Goal: Task Accomplishment & Management: Complete application form

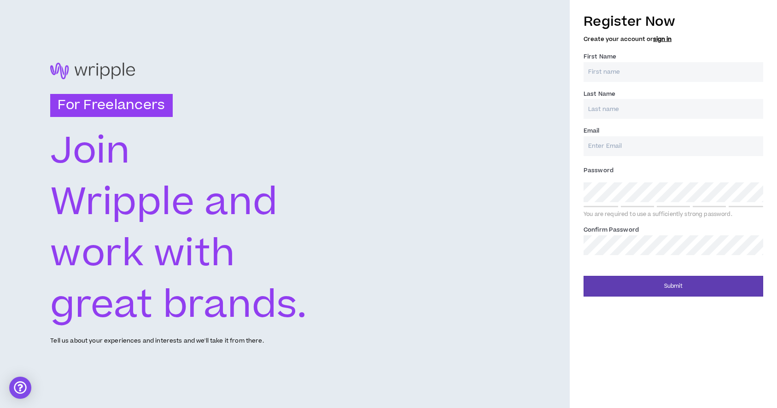
click at [622, 77] on input "First Name *" at bounding box center [674, 72] width 180 height 20
type input "[PERSON_NAME]"
click at [630, 107] on input "Last Name *" at bounding box center [674, 109] width 180 height 20
type input "Fuentes Flores"
click at [617, 147] on input "Email *" at bounding box center [674, 146] width 180 height 20
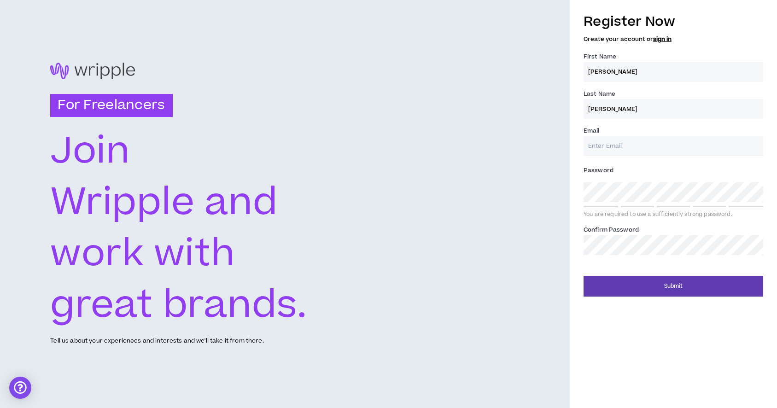
type input "zojo.contact@gmail.com"
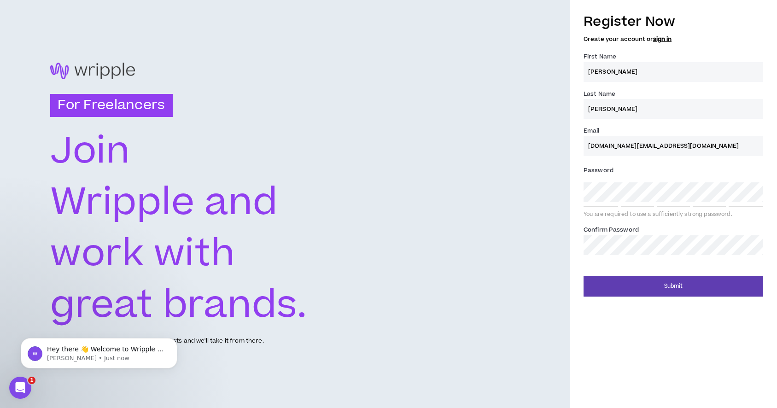
click at [674, 171] on label "Password *" at bounding box center [674, 170] width 180 height 15
click at [584, 276] on button "Submit" at bounding box center [674, 286] width 180 height 21
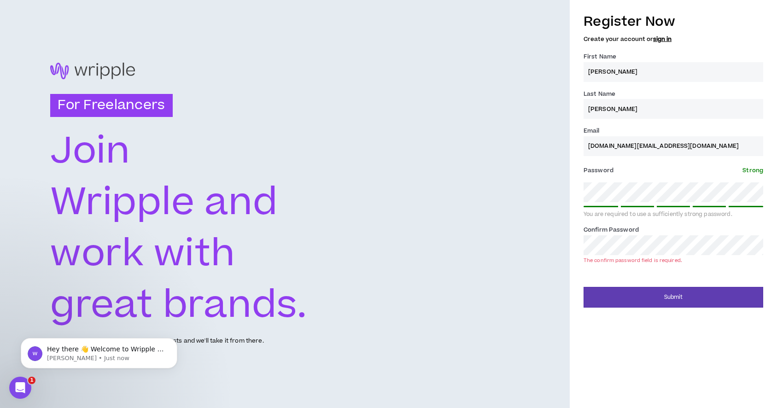
click at [573, 194] on div "Register Now Create your account or sign in First Name * Josefina Last Name * F…" at bounding box center [673, 157] width 207 height 300
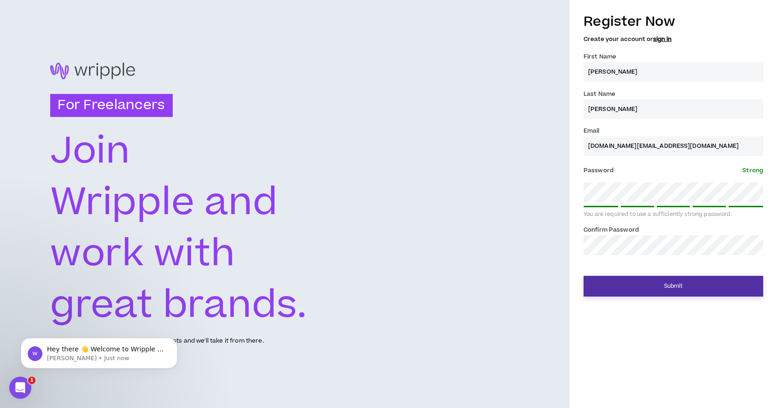
click at [652, 287] on button "Submit" at bounding box center [674, 286] width 180 height 21
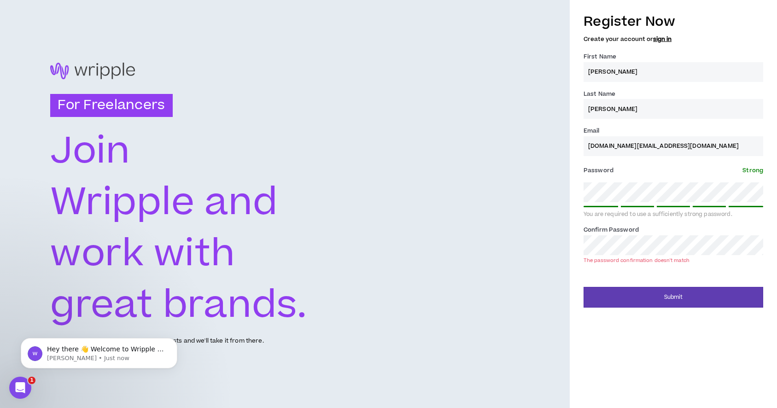
click at [623, 172] on label "Password * Strong" at bounding box center [674, 170] width 180 height 15
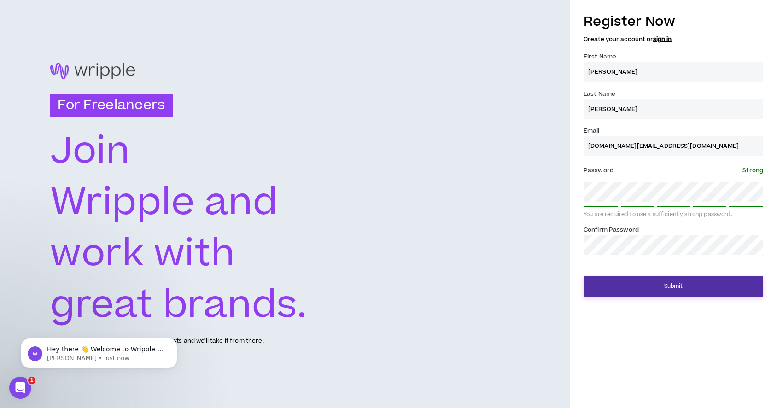
click at [637, 293] on button "Submit" at bounding box center [674, 286] width 180 height 21
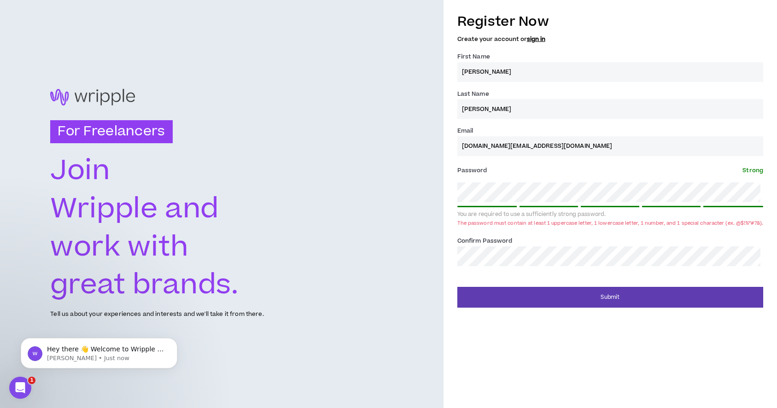
click at [455, 192] on div "Register Now Create your account or sign in First Name * Josefina Last Name * F…" at bounding box center [611, 157] width 334 height 300
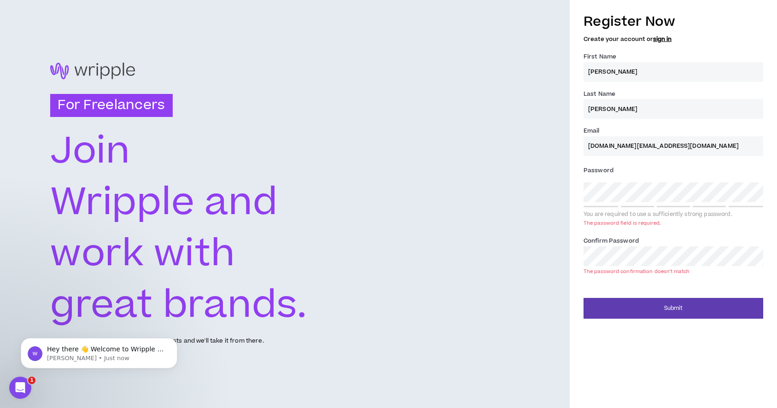
click at [577, 192] on div "Register Now Create your account or sign in First Name * Josefina Last Name * F…" at bounding box center [673, 162] width 207 height 311
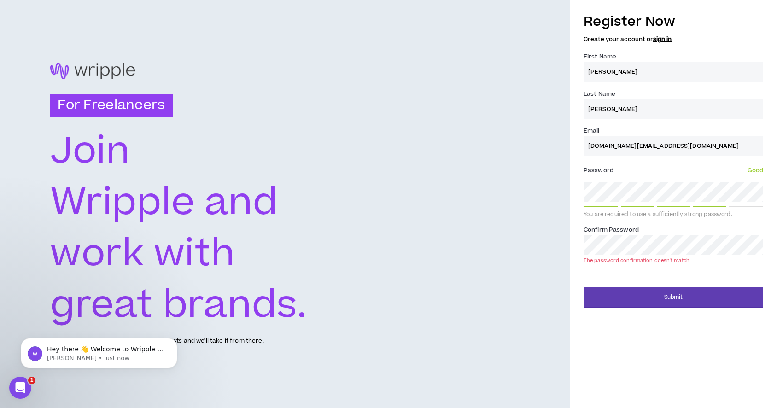
click at [570, 247] on div "Register Now Create your account or sign in First Name * Josefina Last Name * F…" at bounding box center [673, 157] width 207 height 300
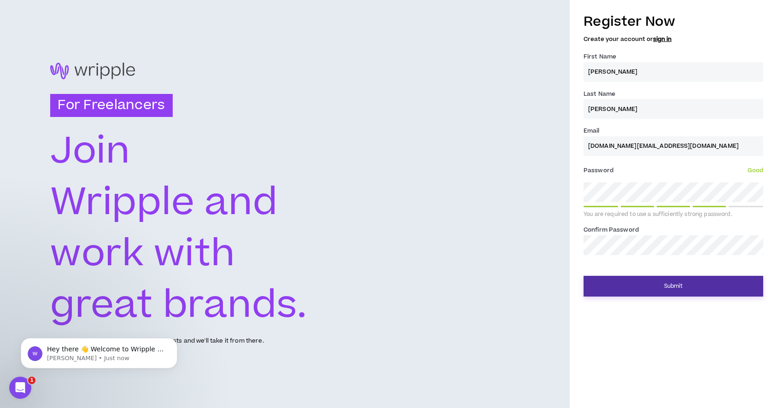
click at [631, 292] on button "Submit" at bounding box center [674, 286] width 180 height 21
click at [675, 288] on button "Submit" at bounding box center [674, 286] width 180 height 21
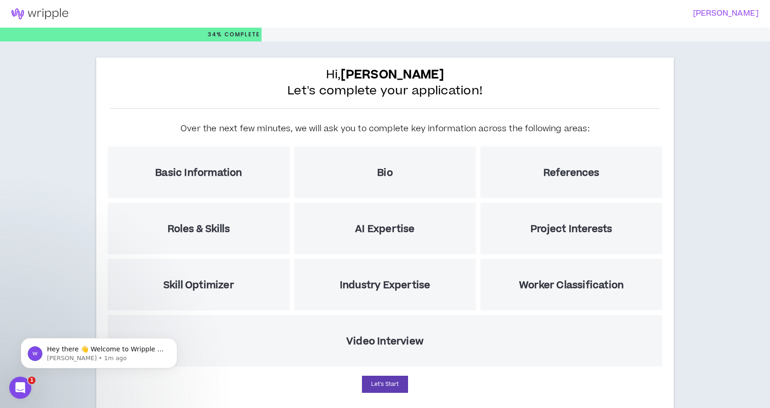
scroll to position [24, 0]
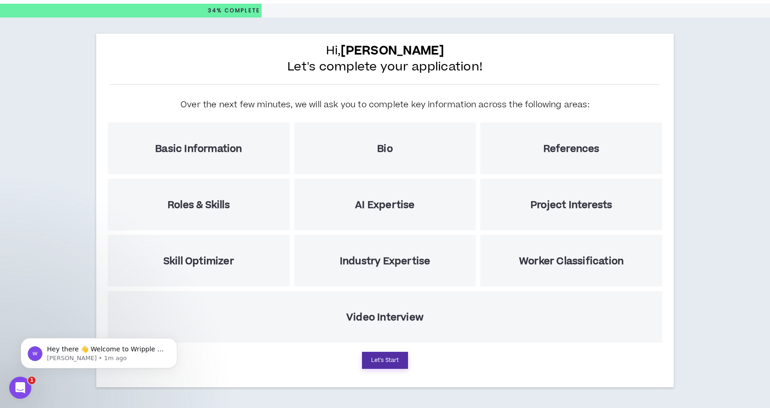
click at [386, 358] on button "Let's Start" at bounding box center [385, 360] width 46 height 17
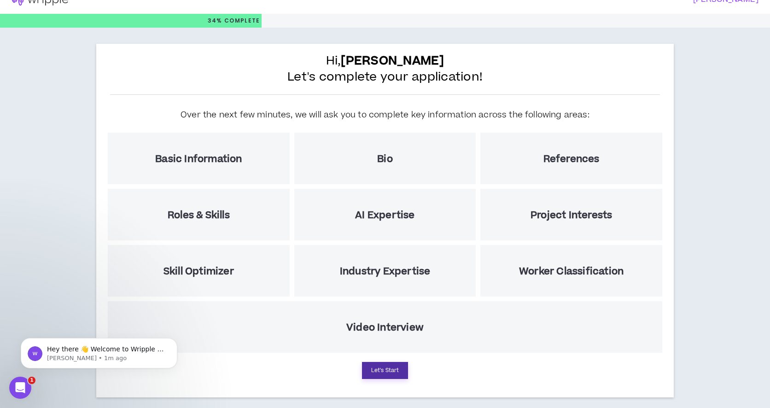
select select "US"
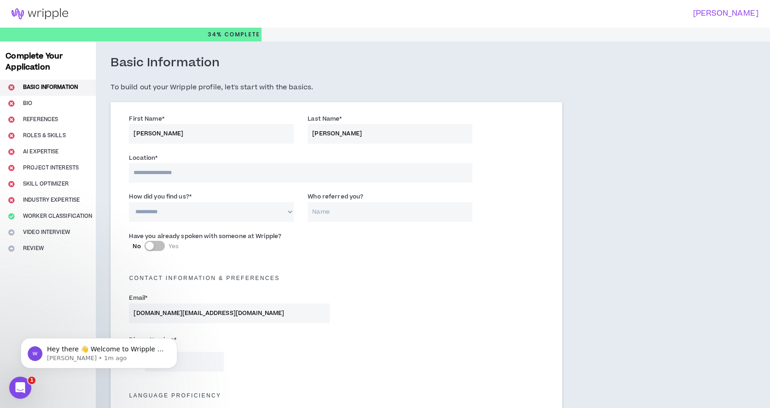
scroll to position [0, 0]
click at [191, 175] on input at bounding box center [301, 173] width 344 height 20
type input "*****"
click at [188, 213] on select "**********" at bounding box center [211, 213] width 165 height 20
select select "*"
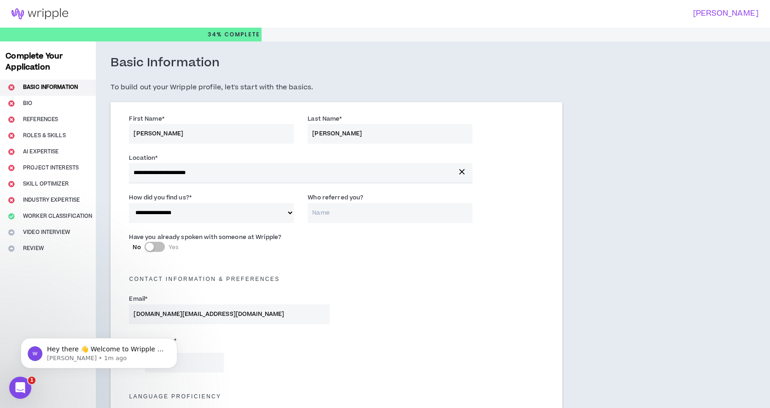
click at [325, 219] on input "Who referred you?" at bounding box center [390, 213] width 165 height 20
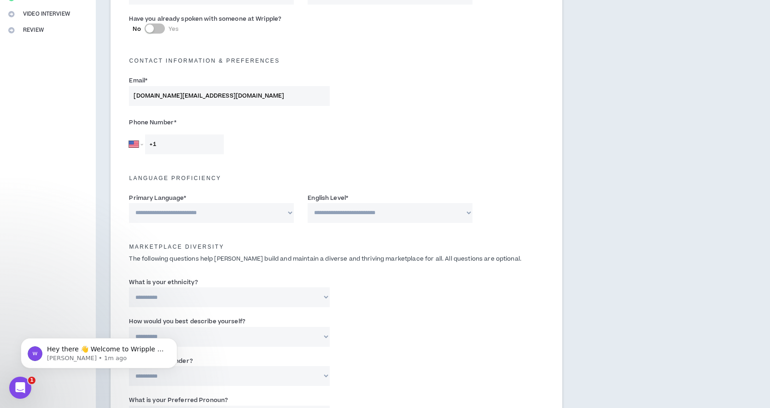
scroll to position [220, 0]
click at [170, 119] on label "Phone Number *" at bounding box center [229, 121] width 201 height 15
click at [174, 120] on span "*" at bounding box center [175, 121] width 2 height 8
click at [141, 144] on select "Afghanistan Åland Islands Albania Algeria American Samoa Andorra Angola Anguill…" at bounding box center [136, 143] width 14 height 20
select select "CL"
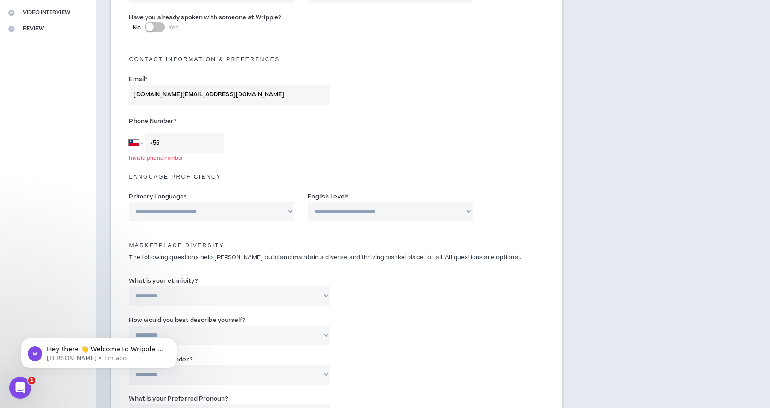
click at [207, 144] on input "+56" at bounding box center [184, 143] width 79 height 20
type input "+56 9 9168 1339"
click at [214, 210] on select "**********" at bounding box center [211, 212] width 165 height 20
select select "*******"
click at [352, 218] on select "**********" at bounding box center [390, 212] width 165 height 20
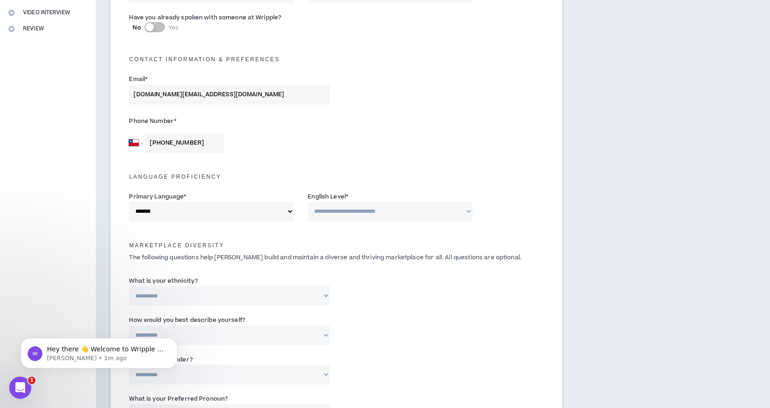
select select "*"
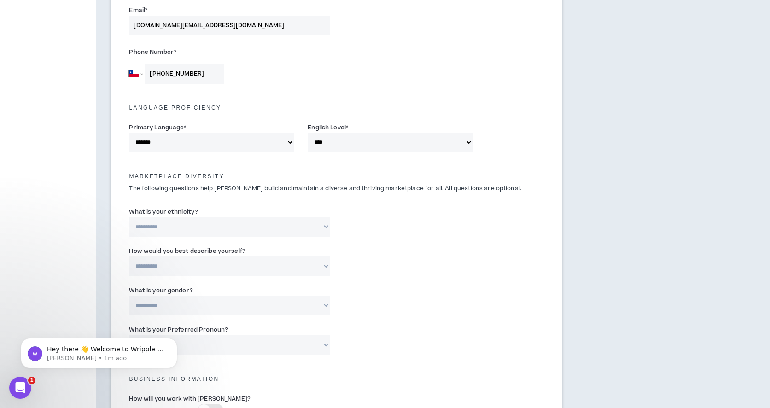
scroll to position [400, 0]
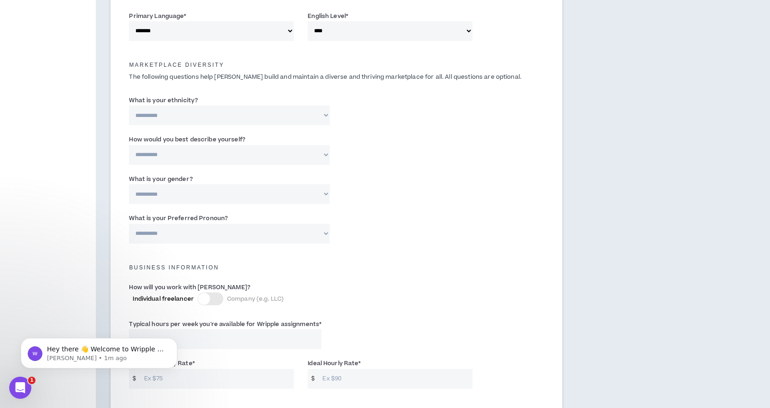
click at [270, 115] on select "**********" at bounding box center [229, 116] width 201 height 20
select select "**********"
click at [267, 156] on select "**********" at bounding box center [229, 155] width 201 height 20
select select "*****"
click at [261, 157] on select "**********" at bounding box center [229, 155] width 201 height 20
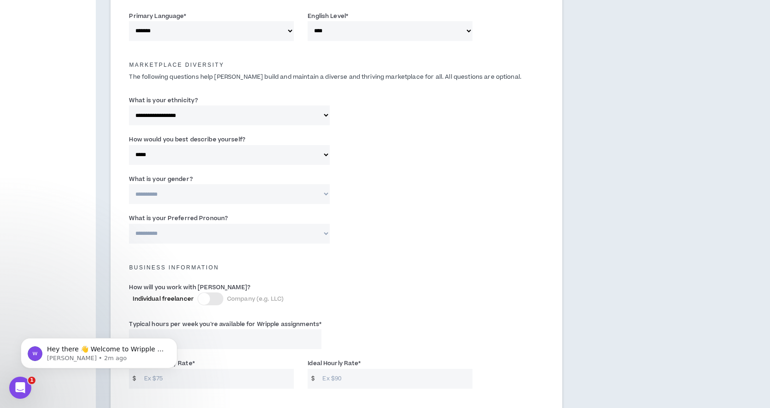
click at [265, 190] on select "**********" at bounding box center [229, 194] width 201 height 20
select select "*****"
click at [277, 233] on select "**********" at bounding box center [229, 234] width 201 height 20
select select "**********"
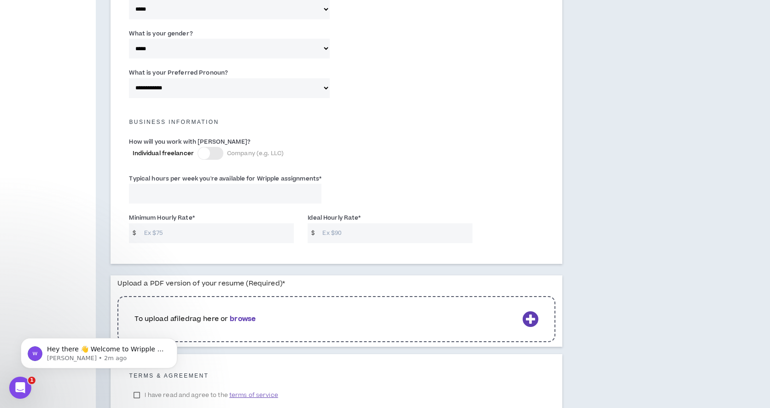
scroll to position [552, 0]
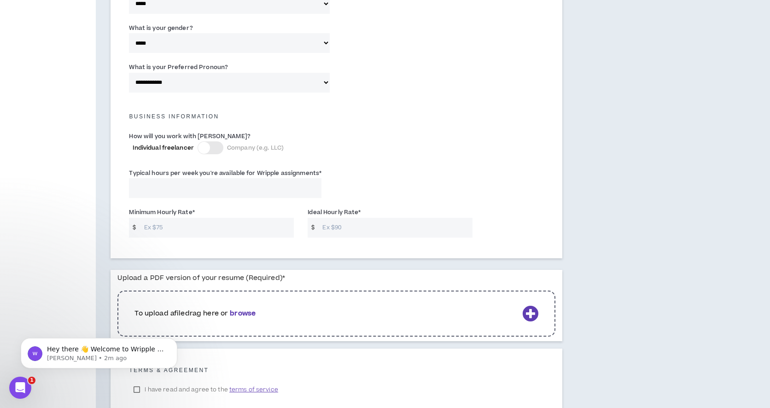
click at [217, 149] on div at bounding box center [211, 147] width 26 height 13
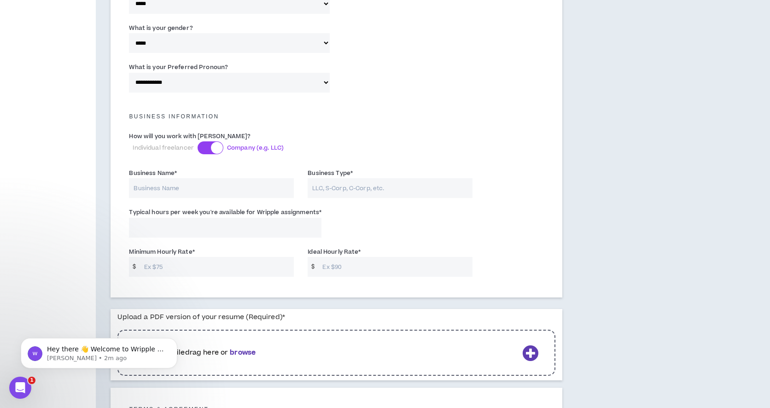
click at [208, 149] on div at bounding box center [211, 147] width 26 height 13
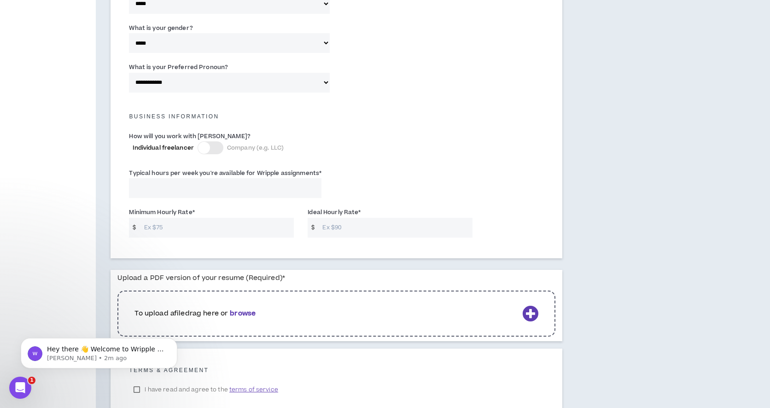
click at [218, 186] on input "Typical hours per week you're available for Wripple assignments *" at bounding box center [225, 188] width 193 height 20
type input "20"
click at [209, 233] on input "Minimum Hourly Rate *" at bounding box center [217, 228] width 155 height 20
type input "20"
click at [356, 228] on input "Ideal Hourly Rate *" at bounding box center [395, 228] width 155 height 20
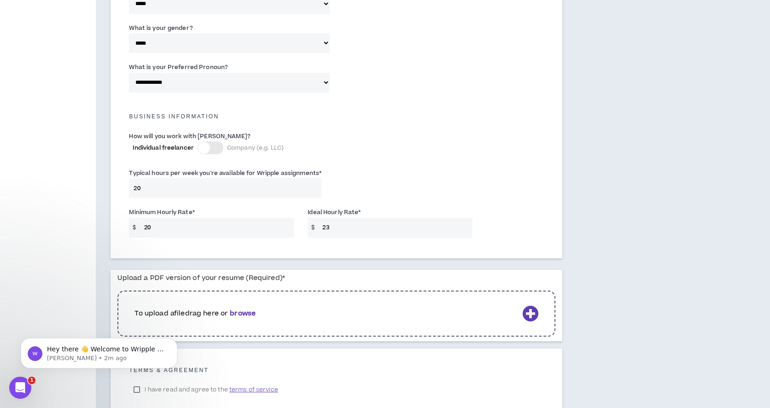
scroll to position [618, 0]
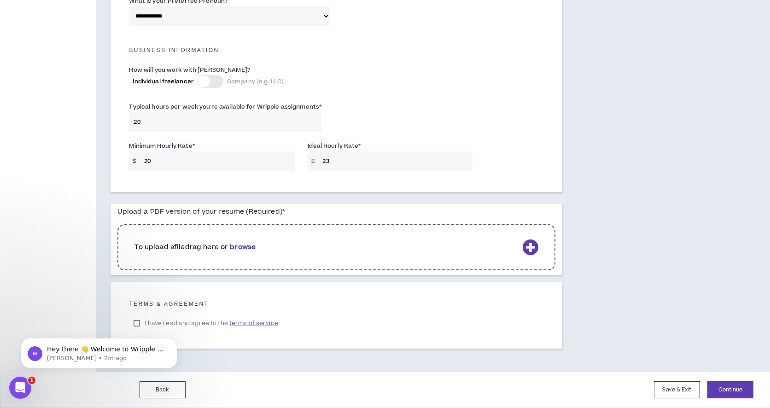
type input "23"
click at [528, 243] on icon at bounding box center [531, 247] width 16 height 16
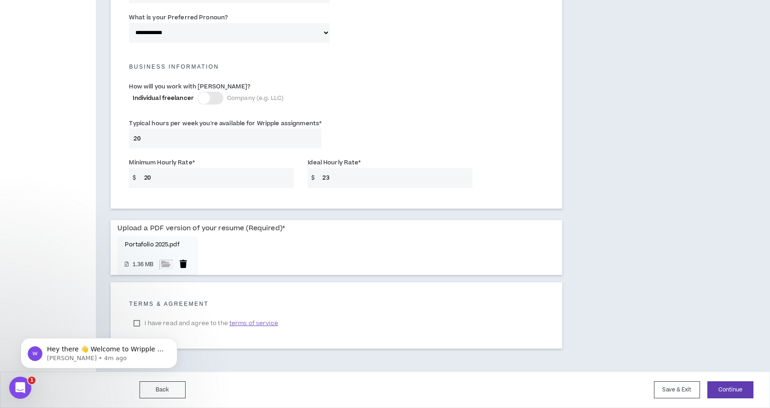
click at [183, 264] on div at bounding box center [184, 265] width 14 height 10
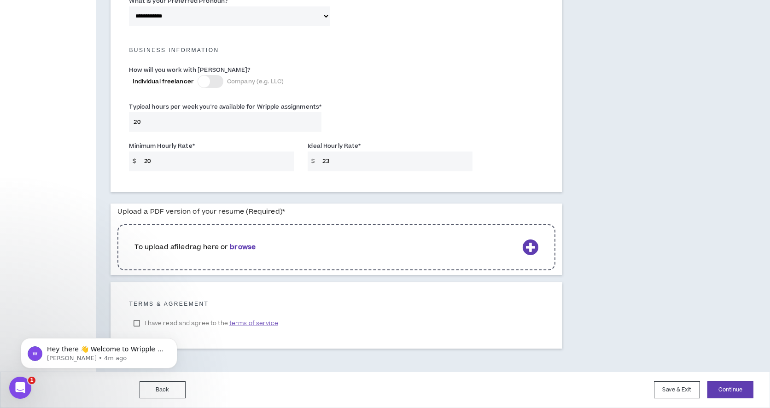
click at [528, 247] on icon at bounding box center [531, 247] width 16 height 16
click at [519, 245] on div "To upload a file drag here or browse" at bounding box center [336, 247] width 438 height 46
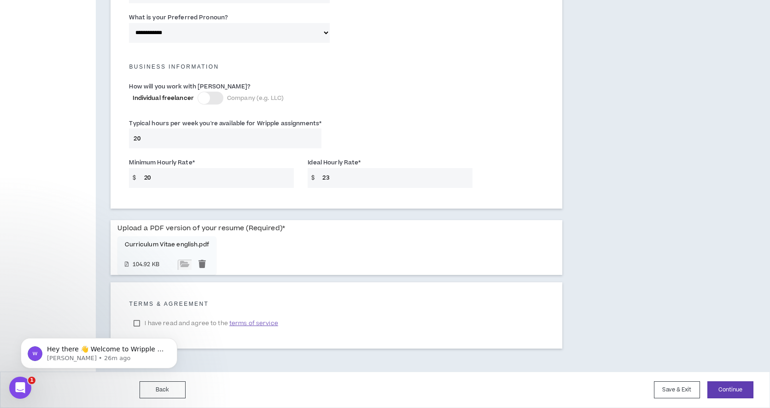
scroll to position [601, 0]
click at [139, 322] on html "Hey there 👋 Welcome to Wripple 🙌 Take a look around! If you have any questions,…" at bounding box center [99, 351] width 184 height 65
click at [135, 323] on body "Hey there 👋 Welcome to Wripple 🙌 Take a look around! If you have any questions,…" at bounding box center [99, 351] width 177 height 57
click at [258, 304] on h5 "Terms & Agreement" at bounding box center [336, 304] width 415 height 6
click at [175, 343] on icon "Dismiss notification" at bounding box center [174, 340] width 5 height 5
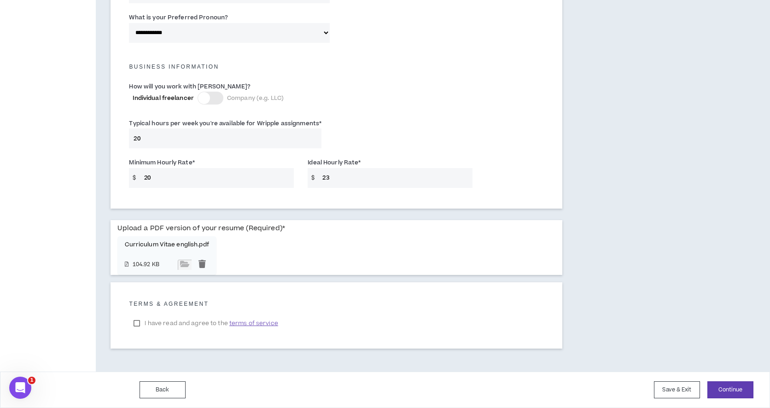
click at [135, 323] on label "I have read and agree to the terms of service" at bounding box center [205, 324] width 153 height 14
click at [734, 391] on button "Continue" at bounding box center [731, 390] width 46 height 17
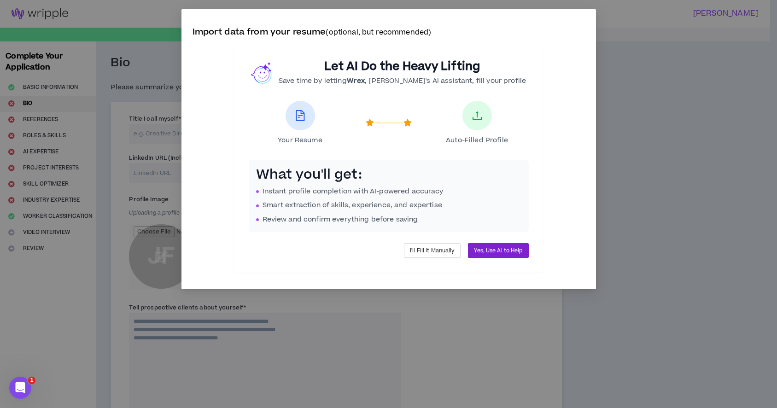
click at [483, 252] on span "Yes, Use AI to Help" at bounding box center [498, 251] width 48 height 9
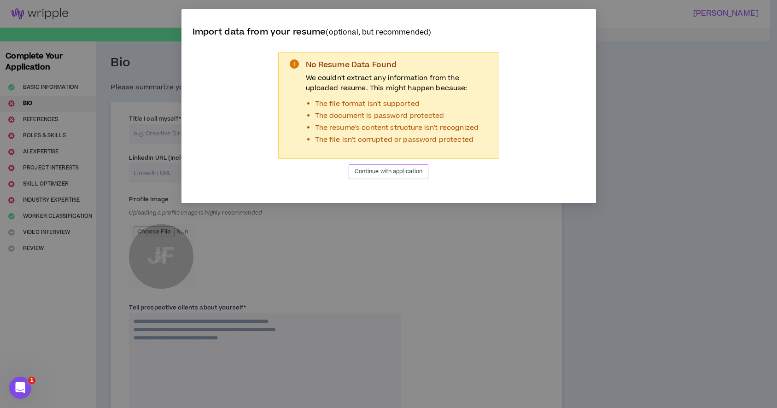
click at [415, 164] on button "Continue with application" at bounding box center [389, 171] width 80 height 15
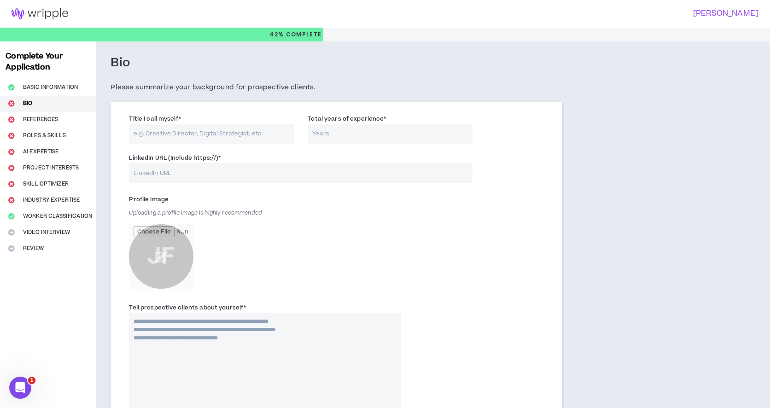
click at [231, 137] on input "Title I call myself *" at bounding box center [211, 134] width 165 height 20
type input "Graphic designer"
click at [356, 132] on input "Total years of experience *" at bounding box center [390, 134] width 165 height 20
type input "5"
click at [319, 172] on input "LinkedIn URL (Include https://) *" at bounding box center [301, 173] width 344 height 20
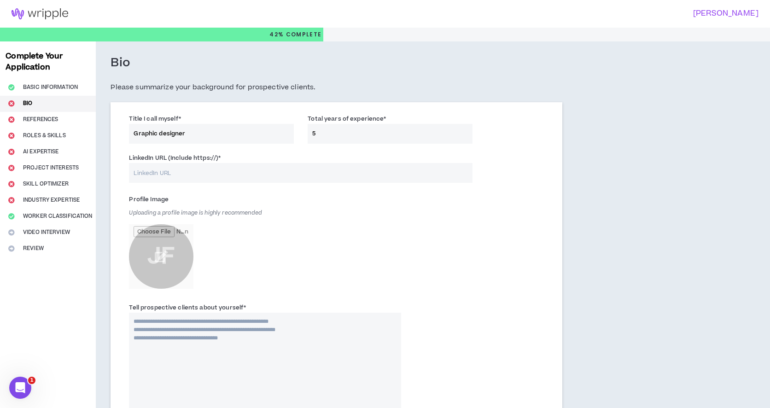
click at [344, 129] on input "5" at bounding box center [390, 134] width 165 height 20
click at [335, 137] on input "5" at bounding box center [390, 134] width 165 height 20
type input "5"
click at [301, 177] on input "LinkedIn URL (Include https://) *" at bounding box center [301, 173] width 344 height 20
paste input "https://www.linkedin.com/in/josefina-fuentes-58539b177"
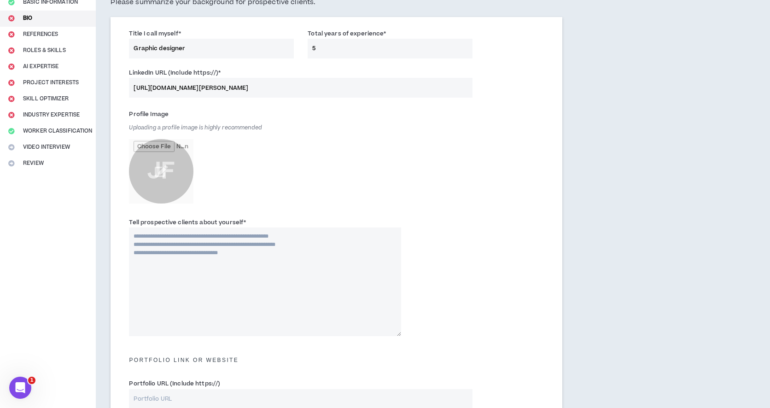
scroll to position [95, 0]
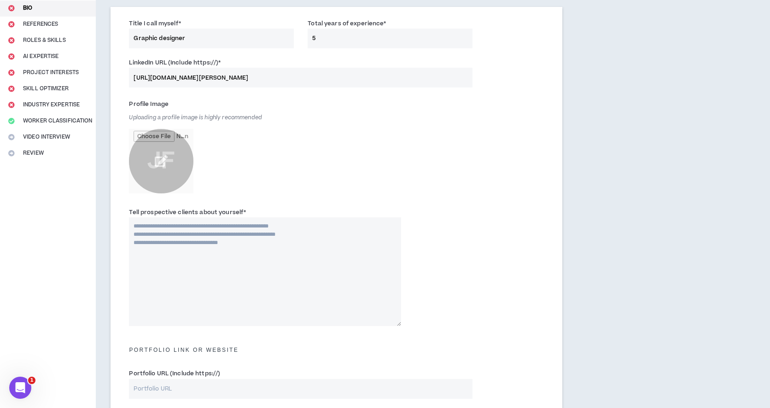
type input "https://www.linkedin.com/in/josefina-fuentes-58539b177"
click at [176, 154] on input "file" at bounding box center [161, 161] width 65 height 65
click at [171, 178] on input "file" at bounding box center [161, 161] width 65 height 65
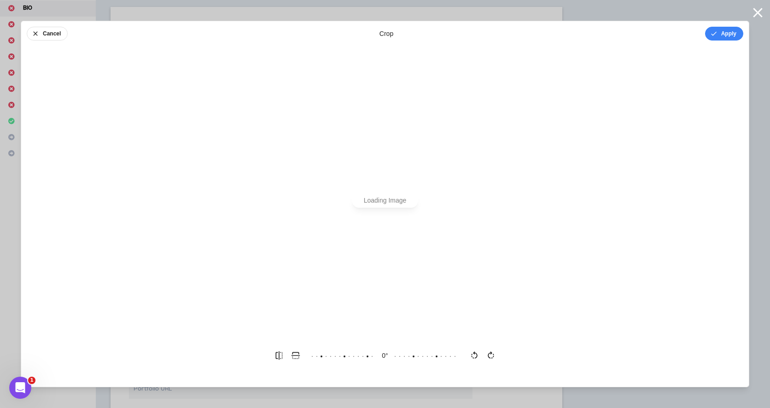
scroll to position [0, 0]
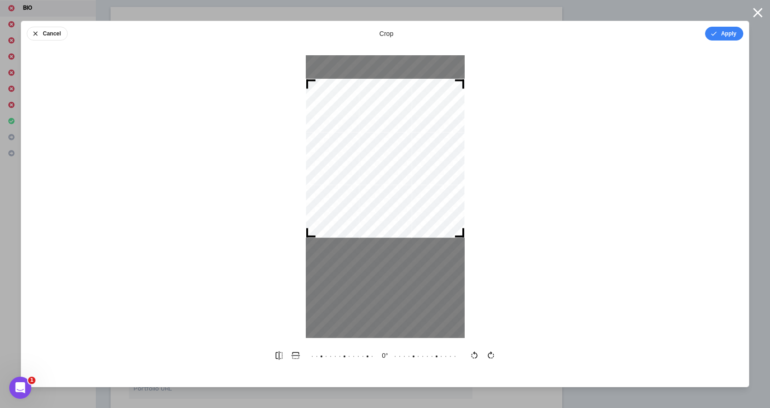
drag, startPoint x: 411, startPoint y: 173, endPoint x: 413, endPoint y: 135, distance: 38.3
click at [413, 135] on div at bounding box center [385, 158] width 159 height 159
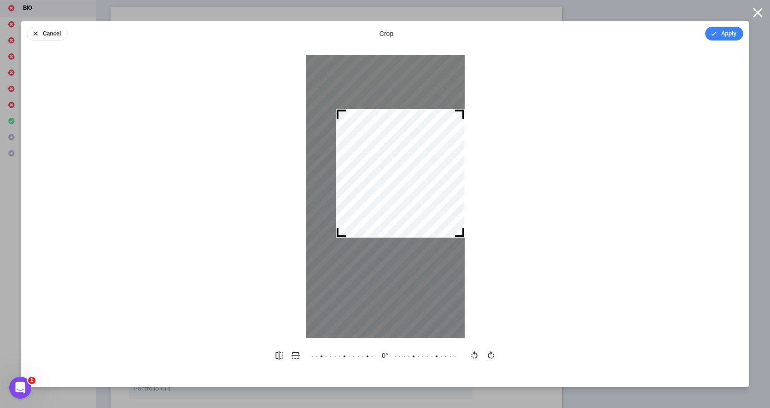
drag, startPoint x: 311, startPoint y: 81, endPoint x: 331, endPoint y: 81, distance: 20.3
click at [331, 81] on div at bounding box center [385, 196] width 159 height 283
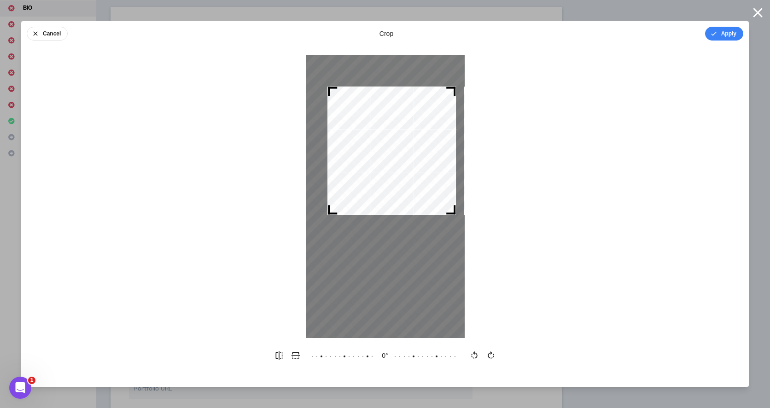
drag, startPoint x: 394, startPoint y: 156, endPoint x: 386, endPoint y: 133, distance: 24.5
click at [386, 133] on div at bounding box center [392, 151] width 129 height 129
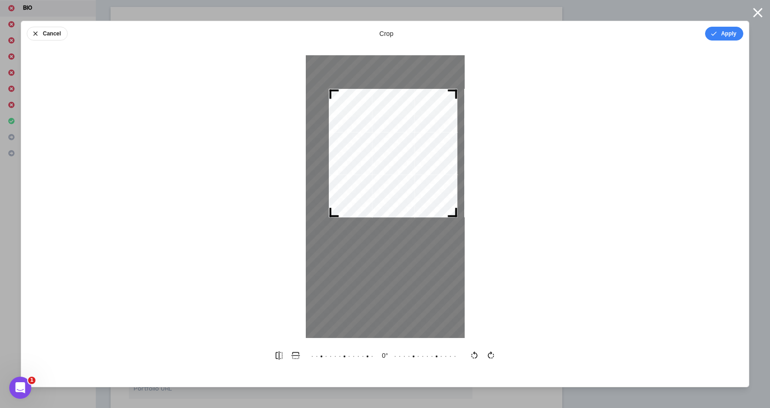
click at [453, 217] on div at bounding box center [393, 153] width 129 height 129
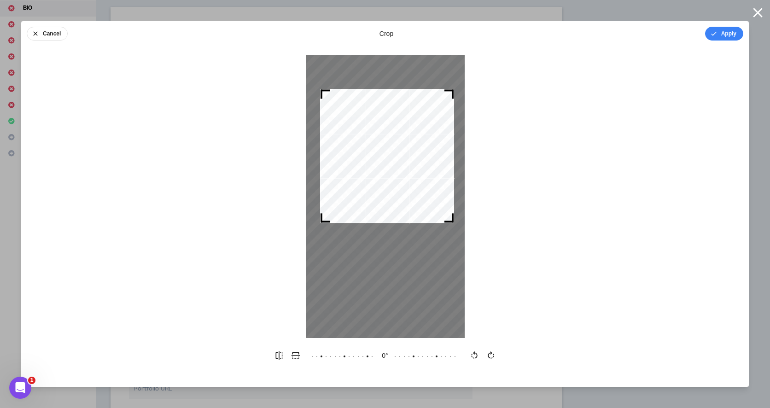
drag, startPoint x: 333, startPoint y: 216, endPoint x: 323, endPoint y: 227, distance: 14.8
click at [323, 227] on div at bounding box center [385, 196] width 159 height 283
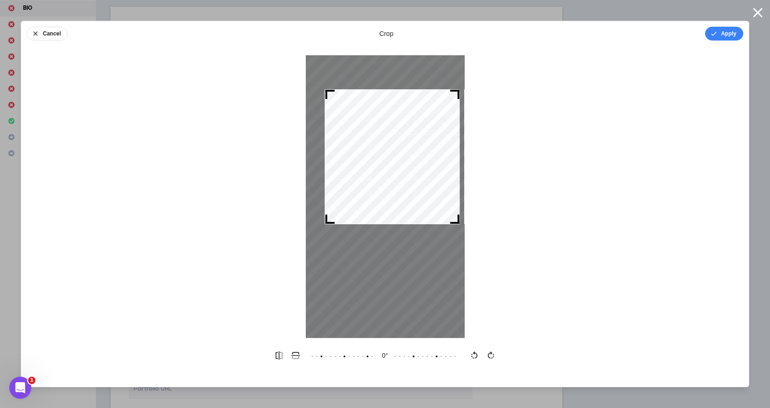
drag, startPoint x: 409, startPoint y: 153, endPoint x: 417, endPoint y: 153, distance: 7.8
click at [417, 153] on div at bounding box center [392, 156] width 135 height 135
click at [718, 35] on button "Apply" at bounding box center [724, 34] width 38 height 14
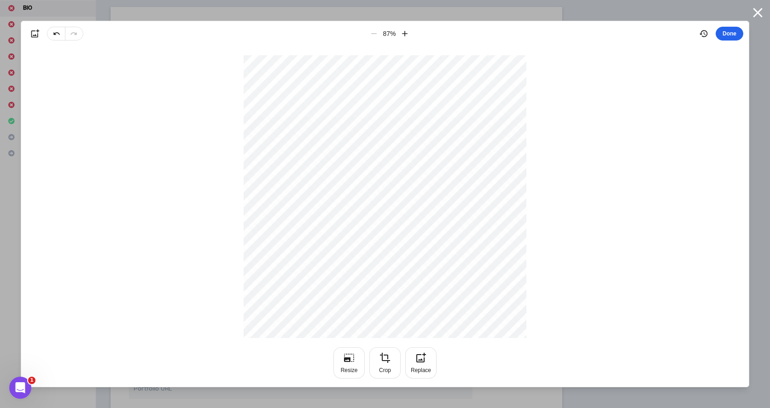
click at [732, 30] on button "Done" at bounding box center [730, 34] width 28 height 14
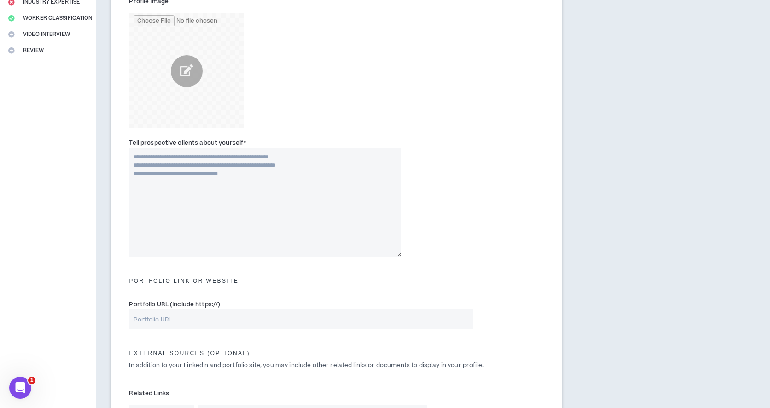
scroll to position [201, 0]
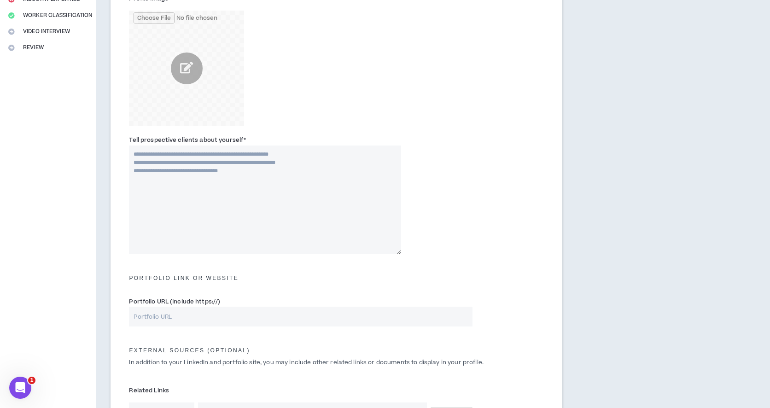
click at [282, 162] on textarea "Tell prospective clients about yourself *" at bounding box center [265, 200] width 272 height 109
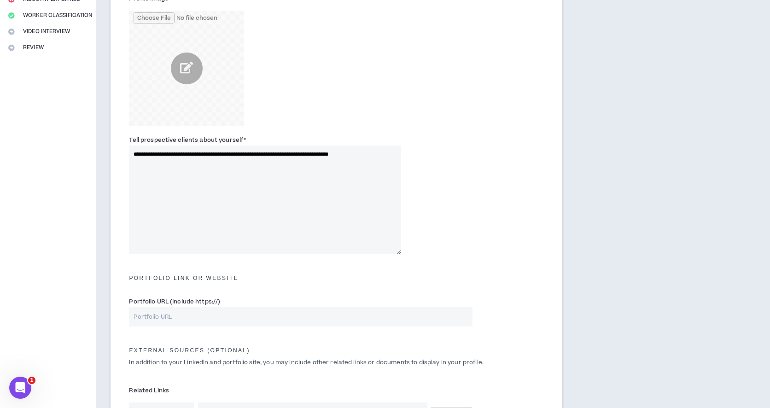
click at [363, 154] on textarea "**********" at bounding box center [265, 200] width 272 height 109
click at [365, 154] on textarea "**********" at bounding box center [265, 200] width 272 height 109
click at [364, 157] on textarea "**********" at bounding box center [265, 200] width 272 height 109
click at [389, 156] on textarea "**********" at bounding box center [265, 200] width 272 height 109
drag, startPoint x: 347, startPoint y: 155, endPoint x: 317, endPoint y: 155, distance: 30.4
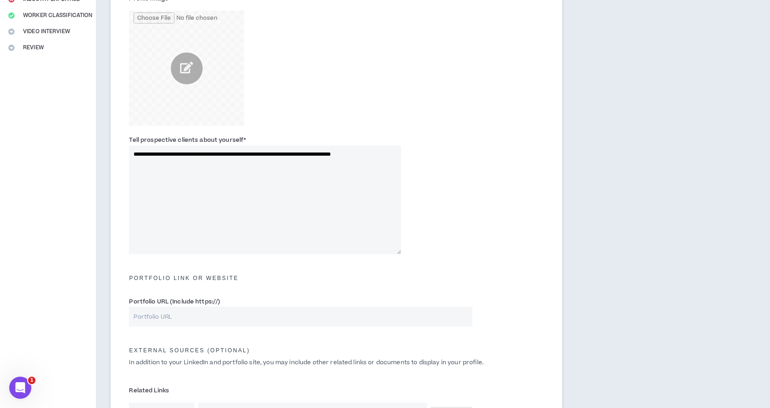
click at [317, 155] on textarea "**********" at bounding box center [265, 200] width 272 height 109
click at [386, 155] on textarea "**********" at bounding box center [265, 200] width 272 height 109
click at [313, 155] on textarea "**********" at bounding box center [265, 200] width 272 height 109
click at [285, 165] on textarea "**********" at bounding box center [265, 200] width 272 height 109
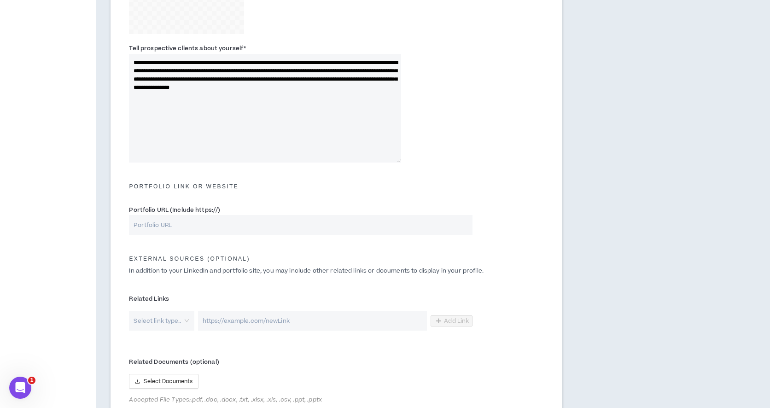
scroll to position [305, 0]
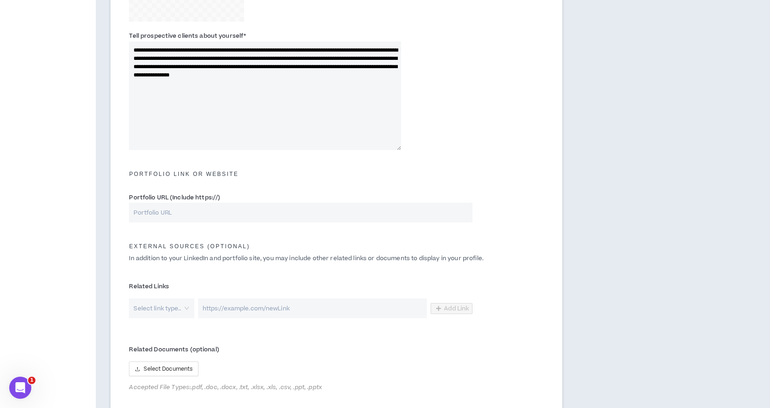
type textarea "**********"
click at [207, 216] on input "Portfolio URL (Include https://)" at bounding box center [301, 213] width 344 height 20
paste input "https://jofuentesf2221.myportfolio.com/work"
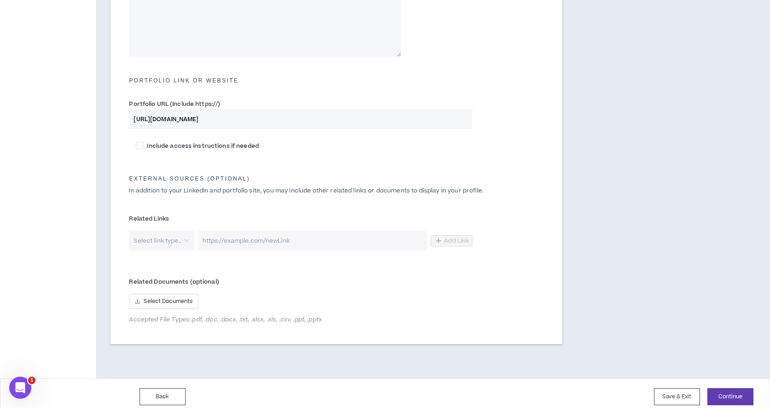
scroll to position [406, 0]
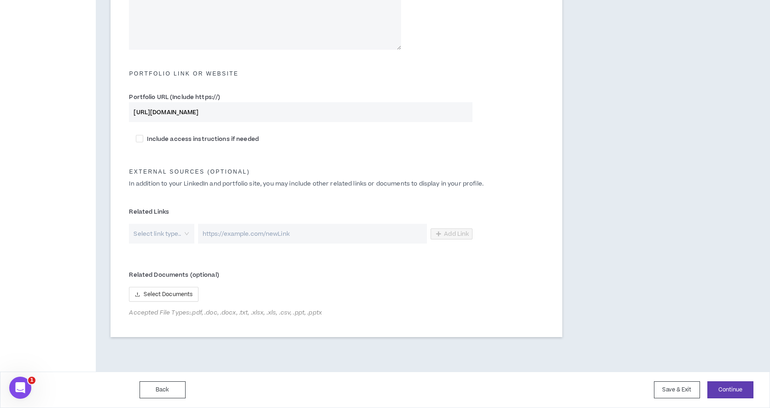
type input "https://jofuentesf2221.myportfolio.com/work"
click at [223, 156] on div "External Sources (optional) In addition to your LinkedIn and portfolio site, yo…" at bounding box center [336, 177] width 429 height 45
click at [193, 297] on span "Select Documents" at bounding box center [168, 294] width 49 height 9
click at [716, 388] on button "Continue" at bounding box center [731, 390] width 46 height 17
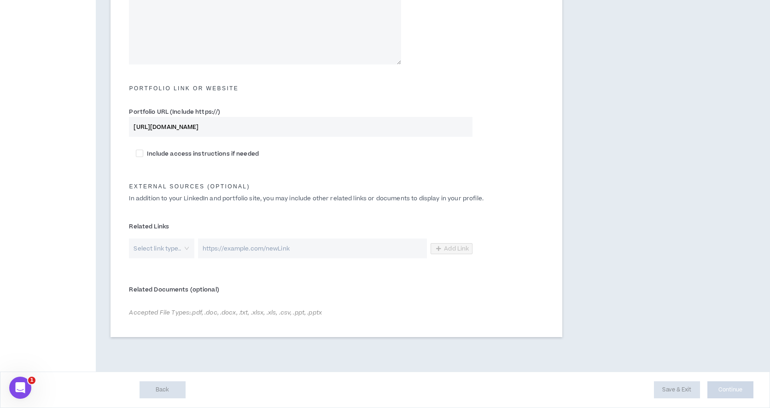
scroll to position [391, 0]
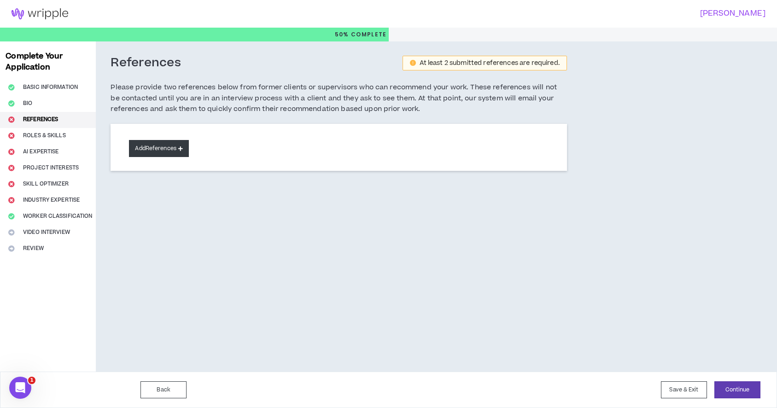
click at [164, 151] on button "Add References" at bounding box center [159, 148] width 60 height 17
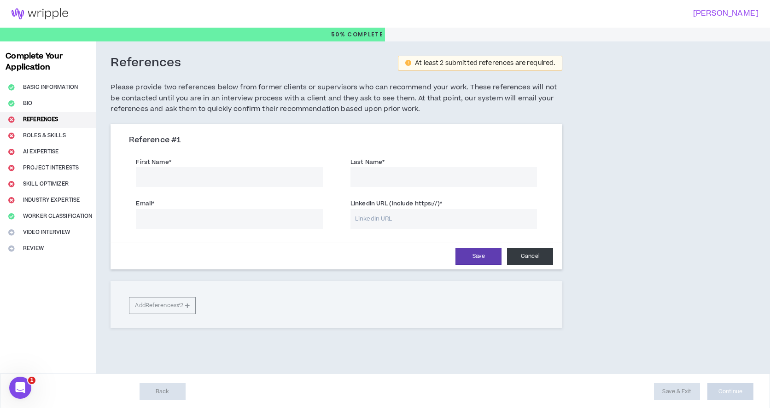
click at [517, 254] on button "Cancel" at bounding box center [530, 256] width 46 height 17
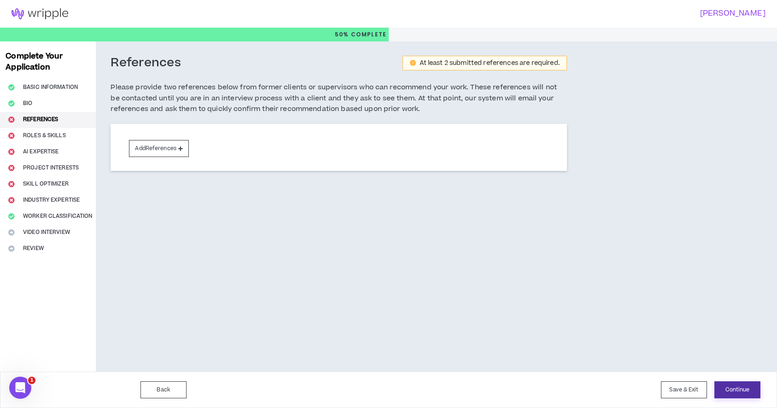
click at [737, 389] on button "Continue" at bounding box center [738, 390] width 46 height 17
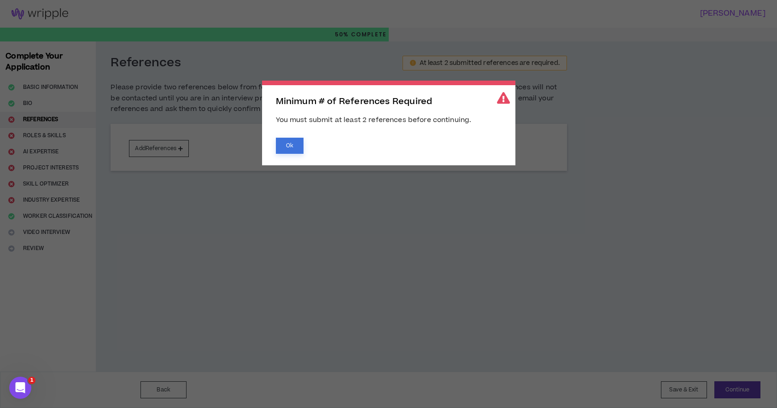
click at [298, 146] on button "Ok" at bounding box center [290, 146] width 28 height 16
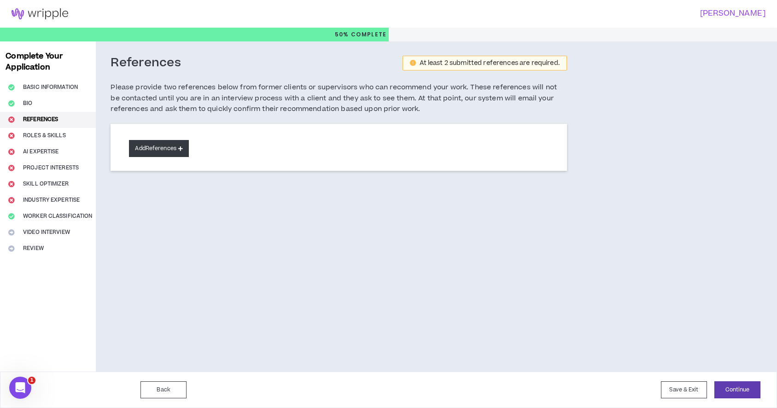
click at [171, 150] on button "Add References" at bounding box center [159, 148] width 60 height 17
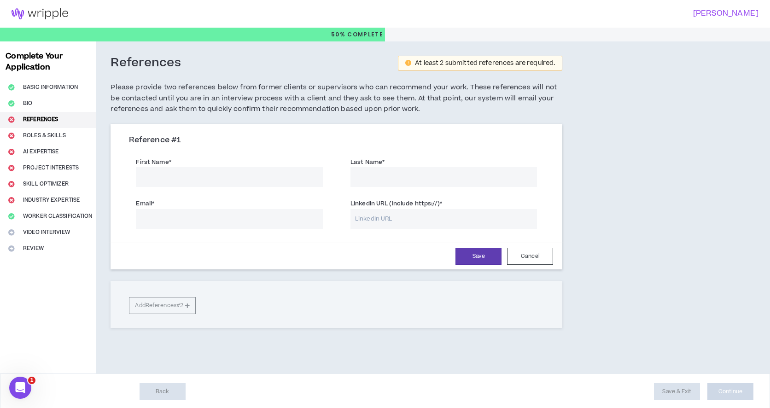
click at [188, 177] on input "First Name *" at bounding box center [229, 177] width 187 height 20
type input "Miguel"
click at [369, 172] on input "Last Name *" at bounding box center [444, 177] width 187 height 20
type input "Olivares"
click at [232, 217] on input "Email *" at bounding box center [229, 219] width 187 height 20
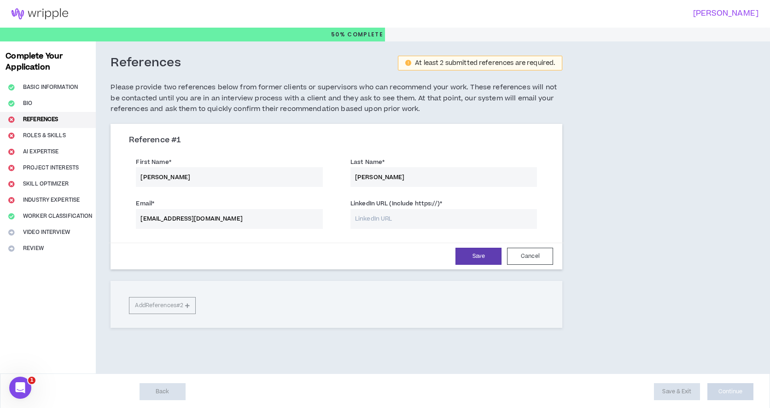
type input "miguelolivares@enparalelo.cl"
click at [399, 219] on input "LinkedIn URL (Include https://) *" at bounding box center [444, 219] width 187 height 20
paste input "https://www.linkedin.com/in/miguel-angel-olivares-avendaño-68258044"
type input "https://www.linkedin.com/in/miguel-angel-olivares-avendaño-68258044"
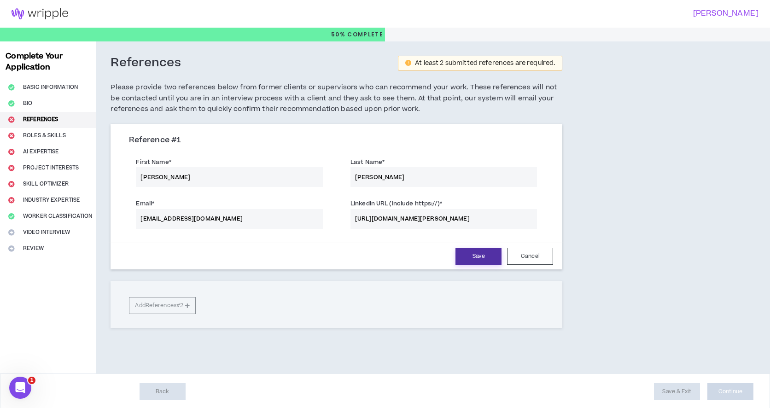
scroll to position [0, 0]
click at [491, 257] on button "Save" at bounding box center [479, 256] width 46 height 17
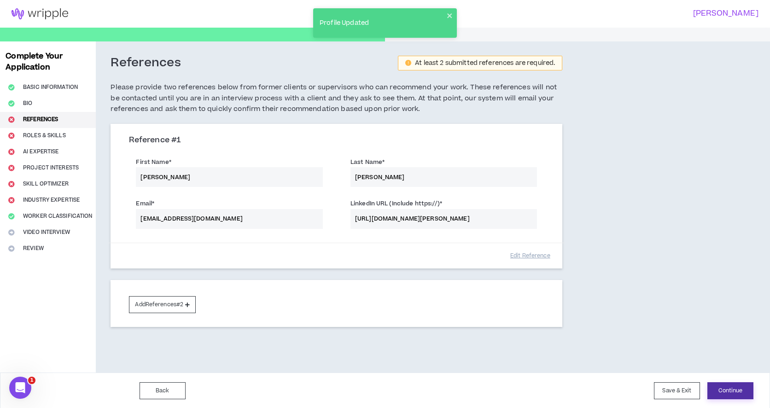
click at [722, 389] on button "Continue" at bounding box center [731, 390] width 46 height 17
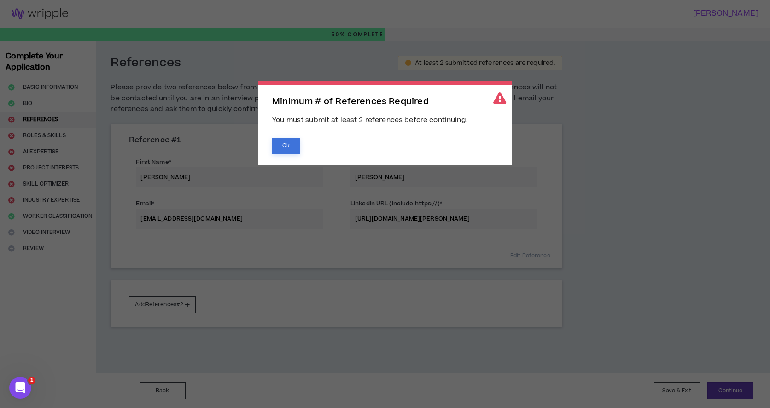
click at [293, 145] on button "Ok" at bounding box center [286, 146] width 28 height 16
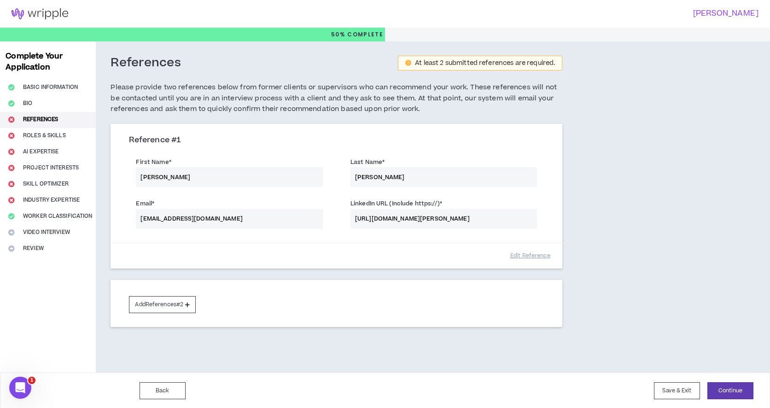
scroll to position [0, 0]
click at [731, 388] on button "Continue" at bounding box center [731, 390] width 46 height 17
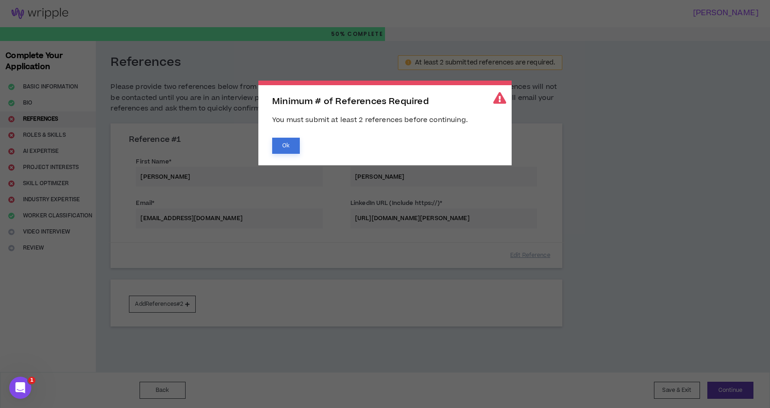
click at [291, 147] on button "Ok" at bounding box center [286, 146] width 28 height 16
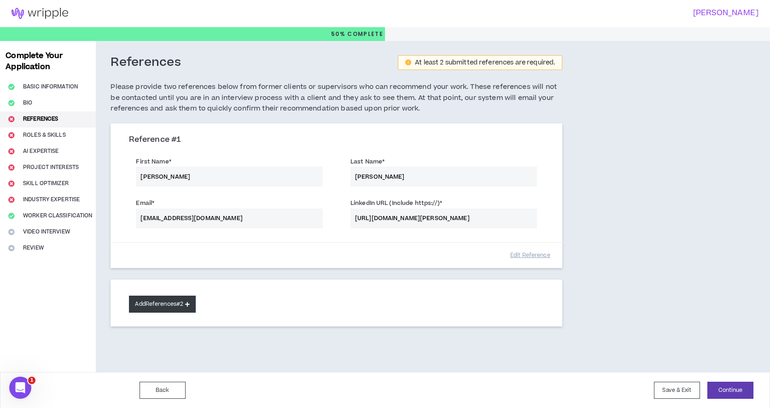
click at [190, 303] on icon at bounding box center [187, 304] width 5 height 5
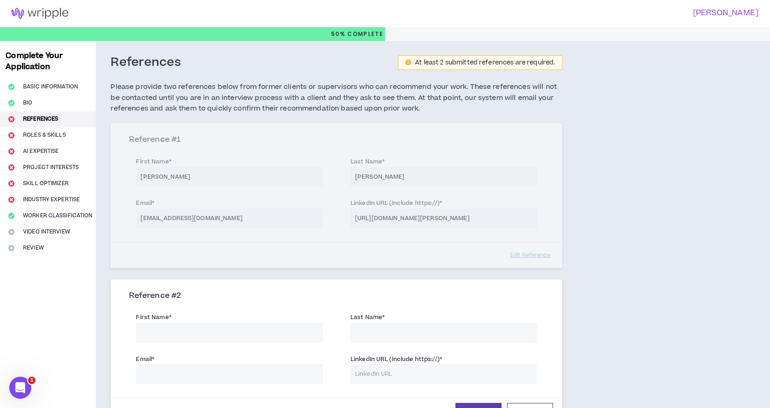
click at [232, 336] on input "First Name *" at bounding box center [229, 333] width 187 height 20
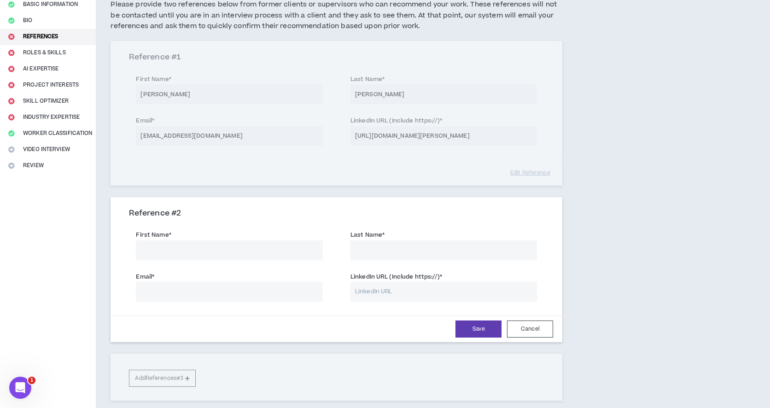
scroll to position [158, 0]
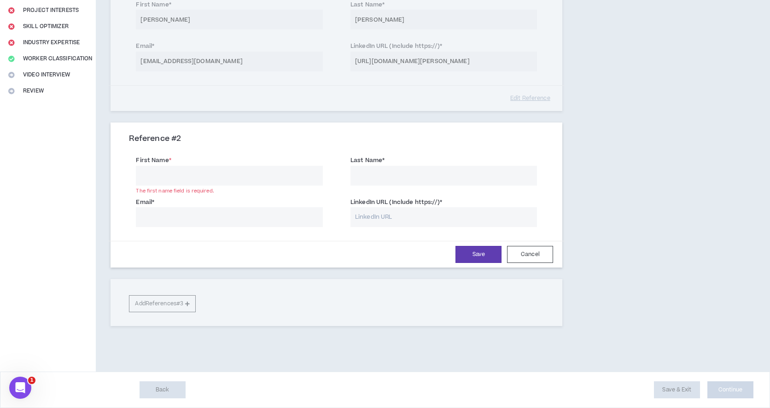
click at [258, 172] on input "First Name *" at bounding box center [229, 176] width 187 height 20
click at [388, 176] on input "Last Name *" at bounding box center [444, 176] width 187 height 20
drag, startPoint x: 221, startPoint y: 181, endPoint x: 162, endPoint y: 177, distance: 59.1
click at [162, 177] on input "Claudia Ojeda" at bounding box center [229, 176] width 187 height 20
type input "Claudia"
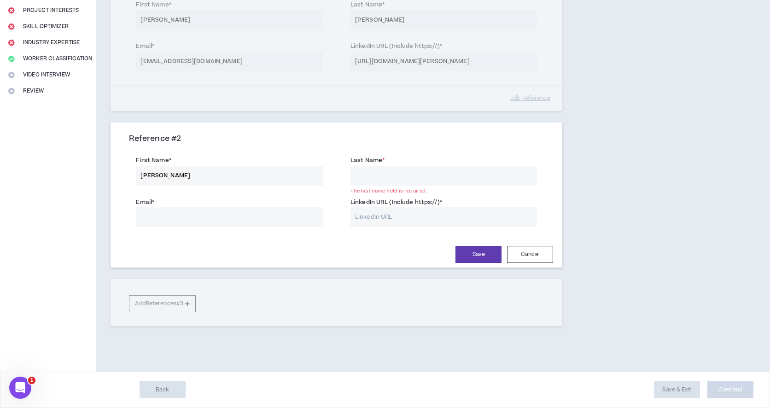
click at [370, 175] on input "Last Name *" at bounding box center [444, 176] width 187 height 20
type input "Ojeda"
click at [225, 217] on input "Email *" at bounding box center [229, 217] width 187 height 20
paste input "cojedadel@gmail.com"
type input "cojedadel@gmail.com"
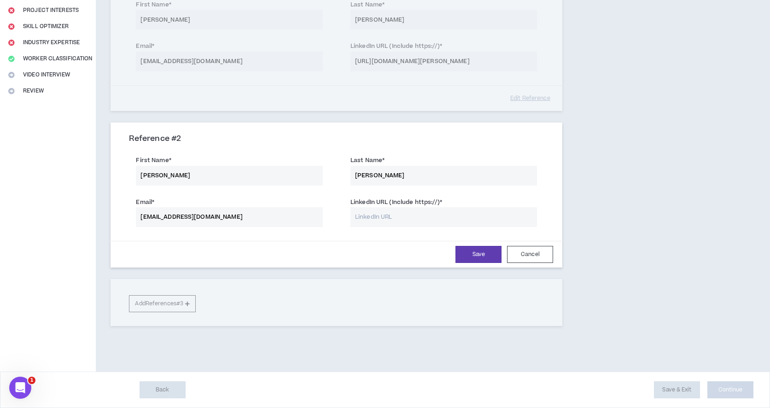
click at [387, 217] on input "LinkedIn URL (Include https://) *" at bounding box center [444, 217] width 187 height 20
drag, startPoint x: 222, startPoint y: 176, endPoint x: 133, endPoint y: 171, distance: 88.6
click at [133, 171] on div "First Name * Claudia" at bounding box center [229, 170] width 201 height 30
type input "Teresita"
click at [398, 172] on input "Ojeda" at bounding box center [444, 176] width 187 height 20
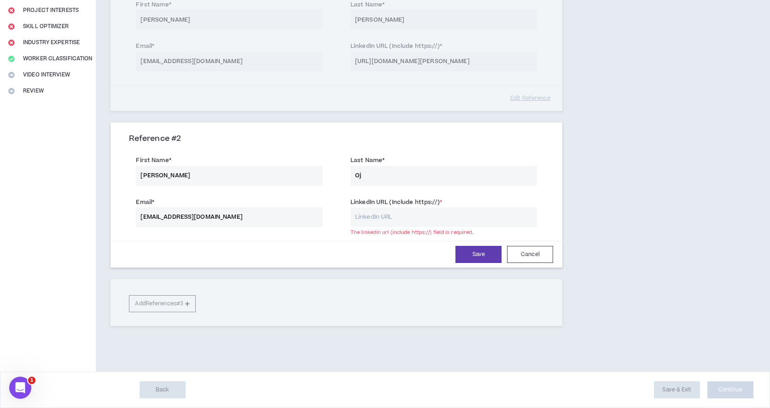
type input "O"
type input "Melo"
drag, startPoint x: 249, startPoint y: 217, endPoint x: 122, endPoint y: 217, distance: 126.7
click at [122, 217] on div "Email * cojedadel@gmail.com" at bounding box center [229, 211] width 215 height 32
paste input "tere.tmg@gmail.com"
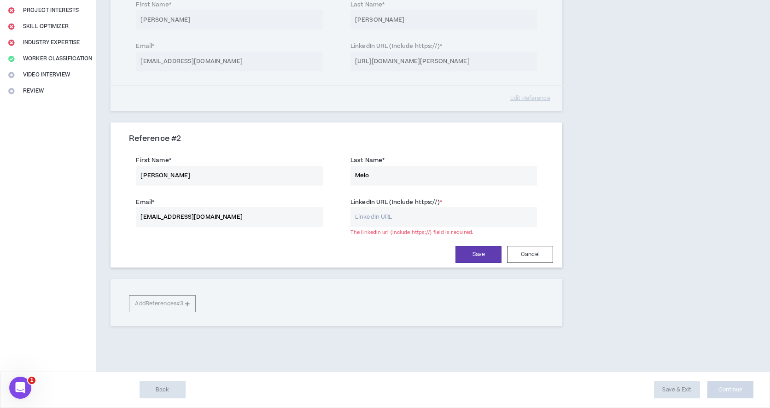
type input "tere.tmg@gmail.com"
click at [381, 219] on input "LinkedIn URL (Include https://) *" at bounding box center [444, 217] width 187 height 20
paste input "https://www.linkedin.com/in/teremelogaymer"
type input "https://www.linkedin.com/in/teremelogaymer"
click at [489, 251] on button "Save" at bounding box center [479, 254] width 46 height 17
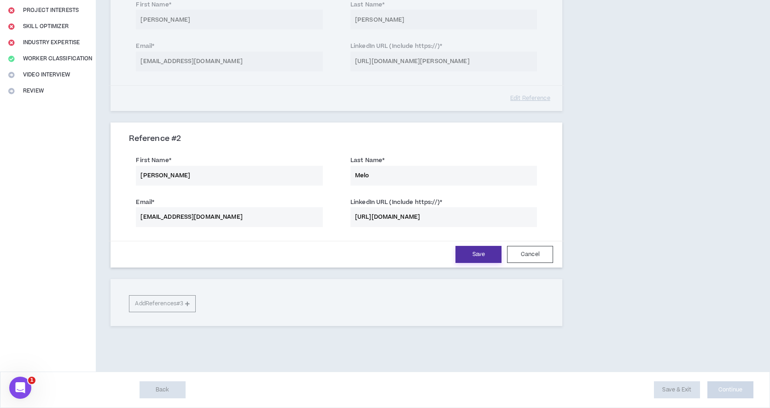
scroll to position [157, 0]
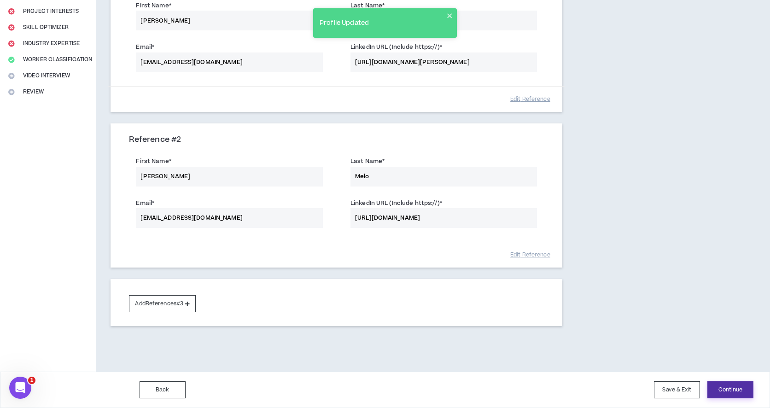
click at [728, 391] on button "Continue" at bounding box center [731, 390] width 46 height 17
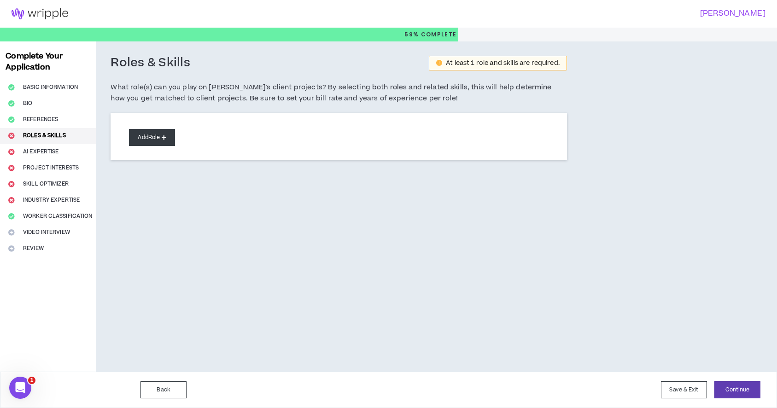
click at [159, 142] on button "Add Role" at bounding box center [152, 137] width 46 height 17
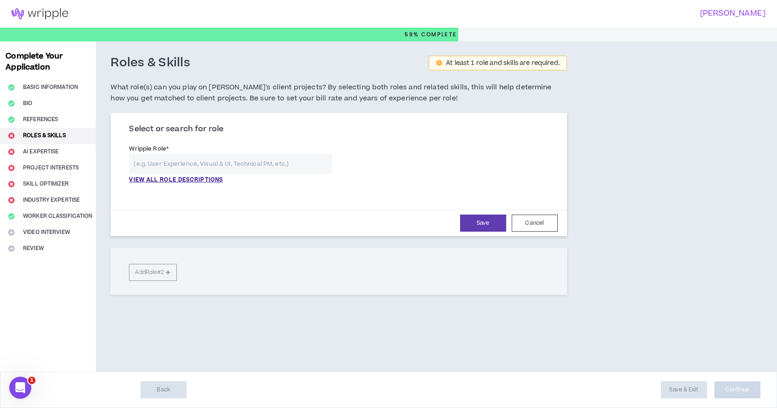
click at [175, 167] on input "text" at bounding box center [230, 164] width 203 height 20
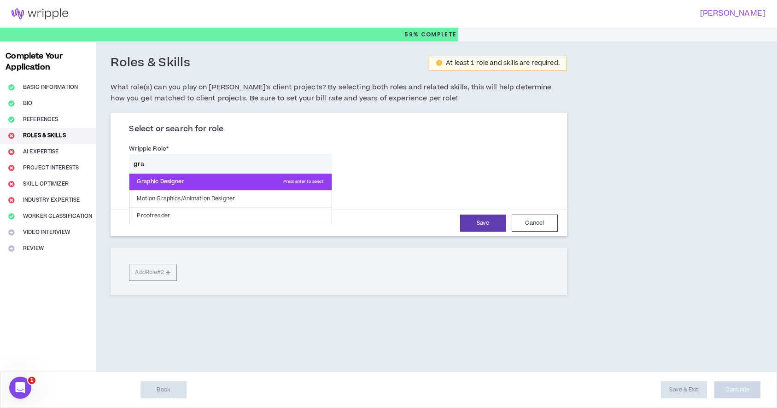
click at [206, 177] on p "Graphic Designer Press enter to select" at bounding box center [230, 182] width 202 height 17
type input "Graphic Designer"
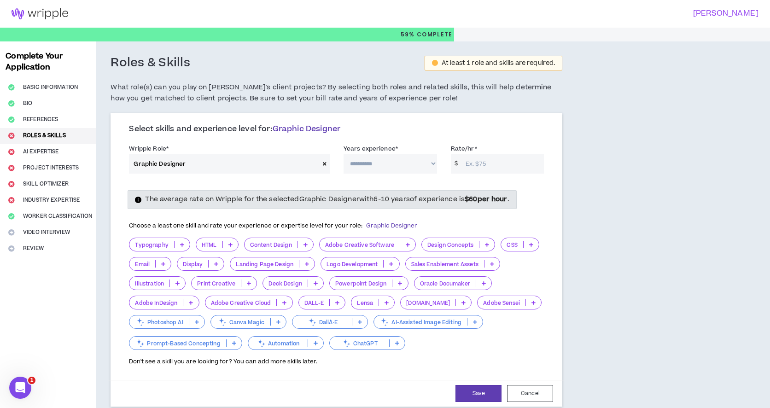
click at [373, 162] on select "**********" at bounding box center [391, 164] width 94 height 20
select select "**"
click at [473, 167] on input "Rate/hr *" at bounding box center [502, 164] width 83 height 20
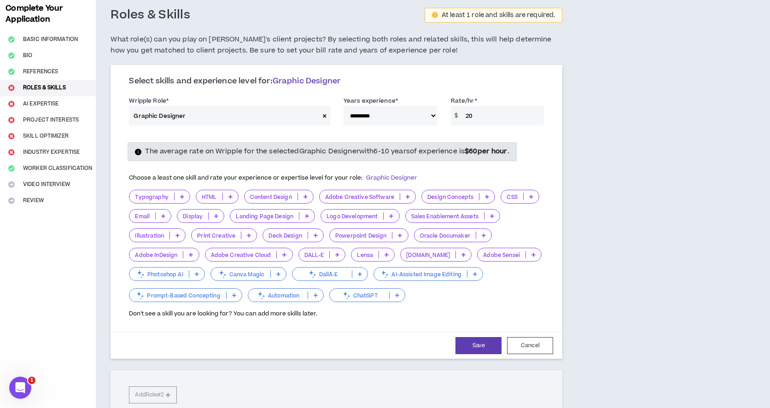
scroll to position [59, 0]
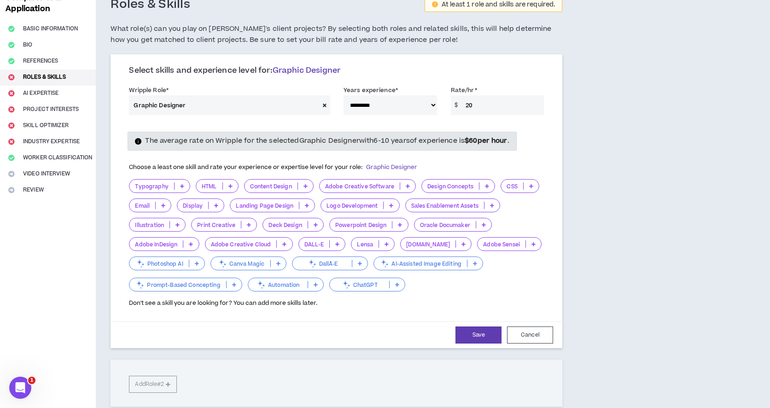
type input "20"
click at [407, 185] on icon at bounding box center [408, 186] width 4 height 5
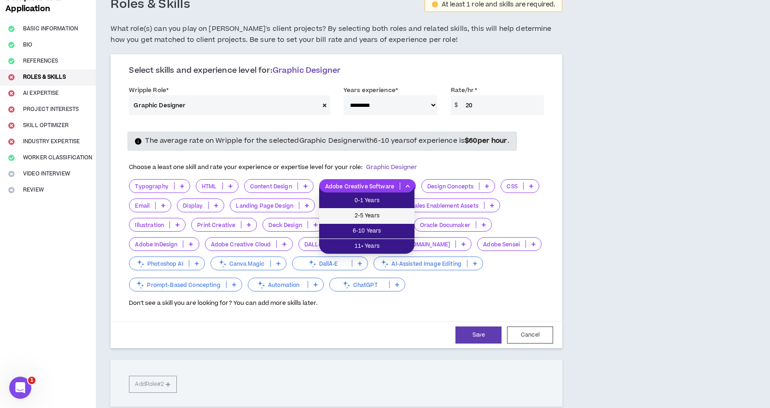
click at [393, 211] on span "2-5 Years" at bounding box center [367, 216] width 84 height 10
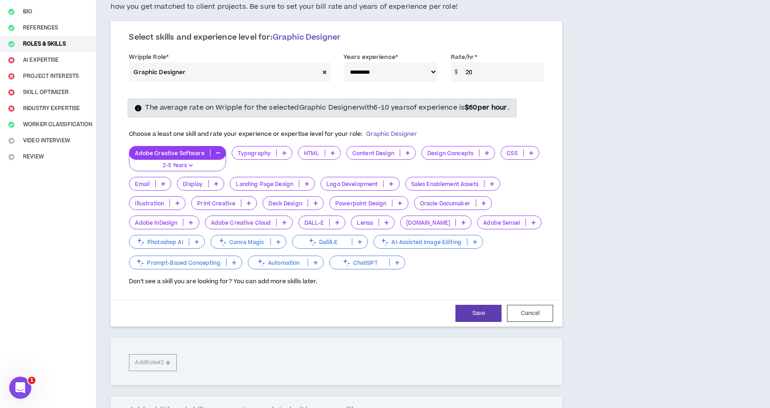
scroll to position [93, 0]
click at [190, 223] on icon at bounding box center [191, 221] width 4 height 5
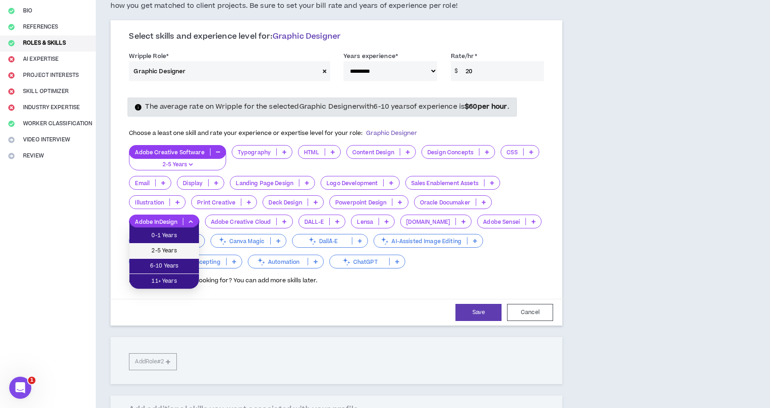
click at [187, 252] on span "2-5 Years" at bounding box center [164, 251] width 59 height 10
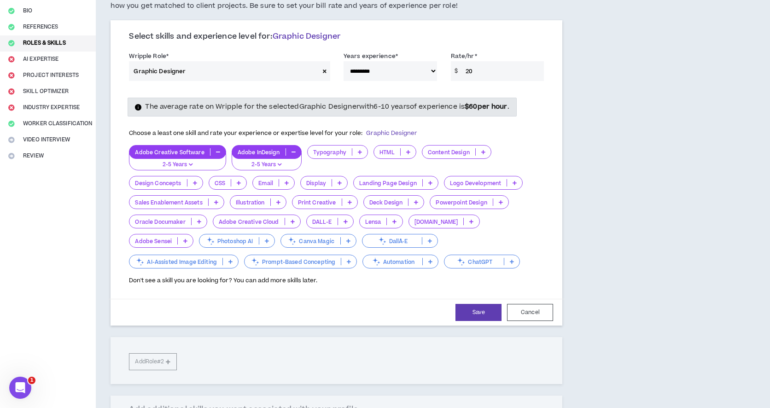
click at [291, 222] on icon at bounding box center [293, 221] width 4 height 5
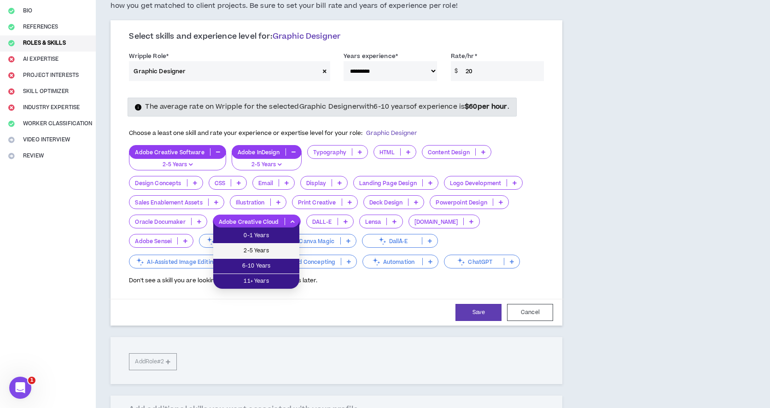
click at [286, 250] on span "2-5 Years" at bounding box center [256, 251] width 75 height 10
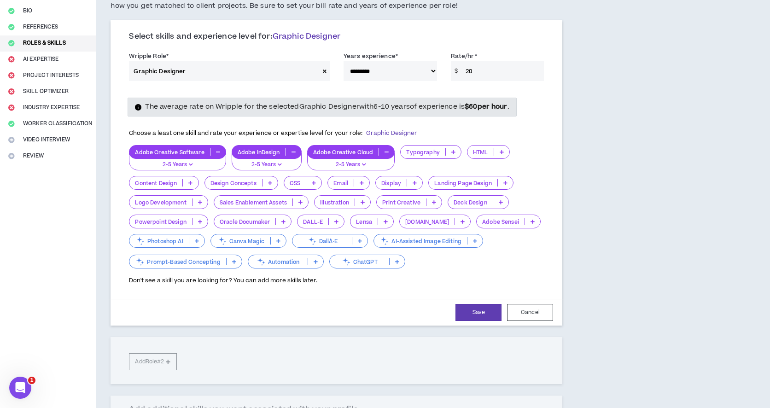
click at [279, 240] on icon at bounding box center [278, 241] width 4 height 5
click at [364, 289] on div "The average rate on Wripple for the selected Graphic Designer with 6-10 years o…" at bounding box center [336, 190] width 429 height 204
click at [395, 264] on icon at bounding box center [397, 261] width 4 height 5
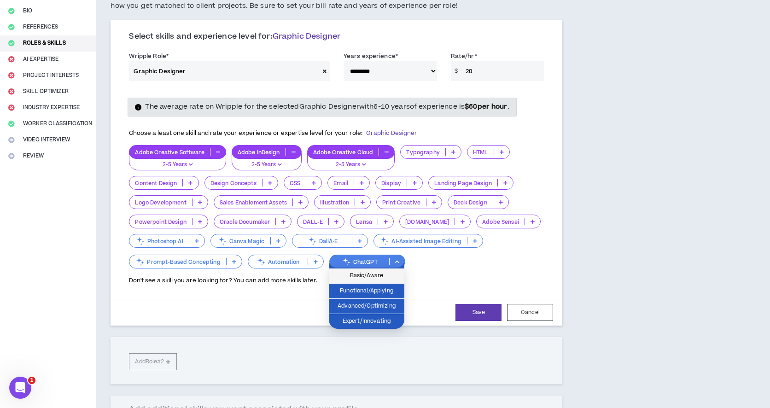
click at [391, 278] on span "Basic/Aware" at bounding box center [367, 276] width 65 height 10
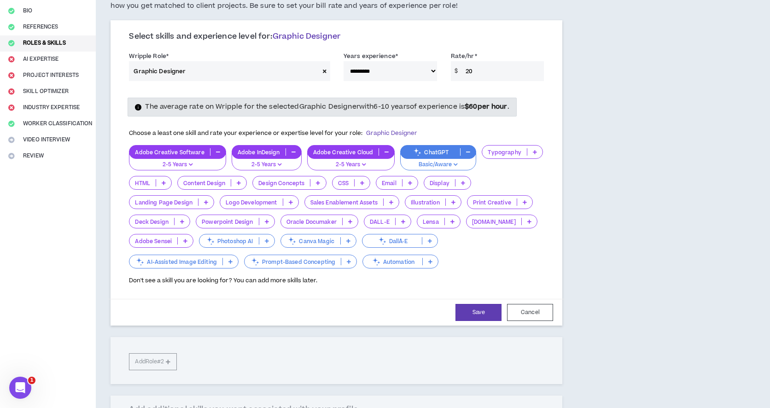
click at [321, 186] on p at bounding box center [318, 182] width 15 height 7
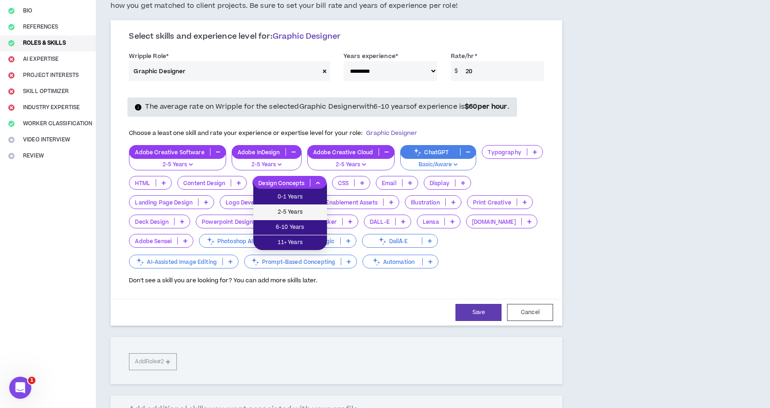
click at [321, 210] on span "2-5 Years" at bounding box center [290, 212] width 63 height 10
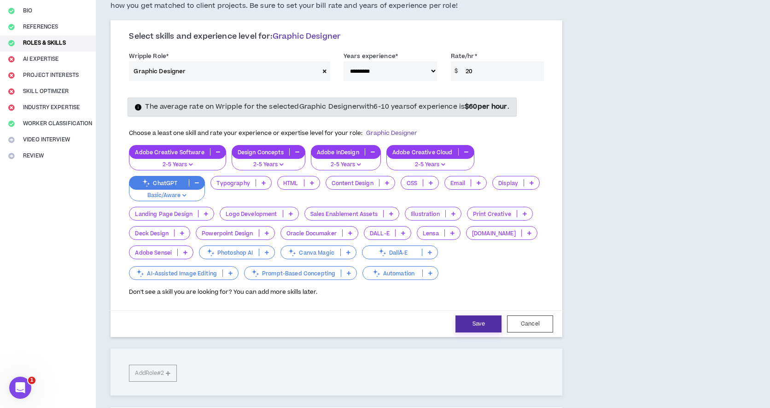
click at [479, 322] on button "Save" at bounding box center [479, 324] width 46 height 17
select select "**"
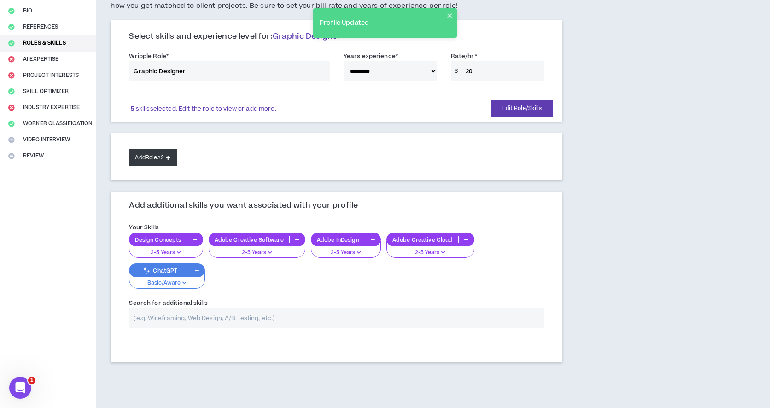
click at [169, 159] on icon at bounding box center [168, 157] width 5 height 5
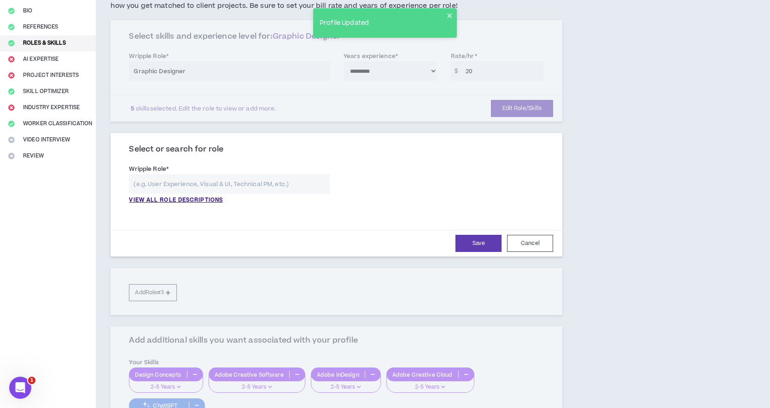
click at [191, 182] on input "text" at bounding box center [229, 184] width 201 height 20
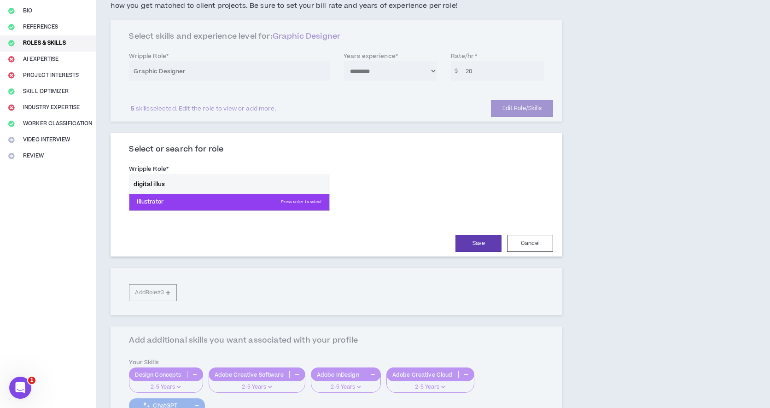
click at [189, 202] on p "Illustrator Press enter to select" at bounding box center [229, 202] width 200 height 17
type input "Illustrator"
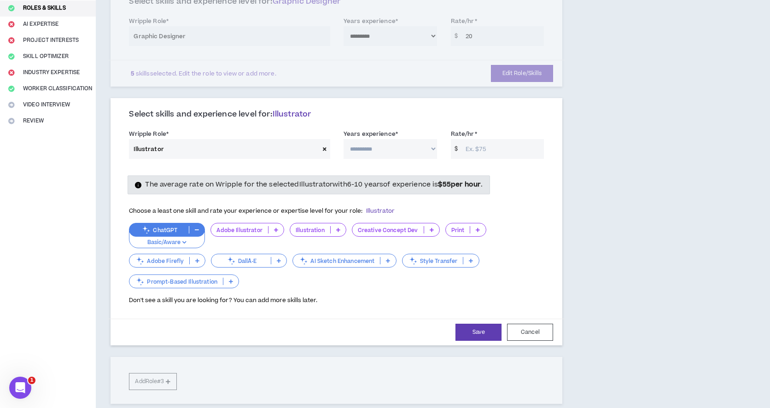
scroll to position [140, 0]
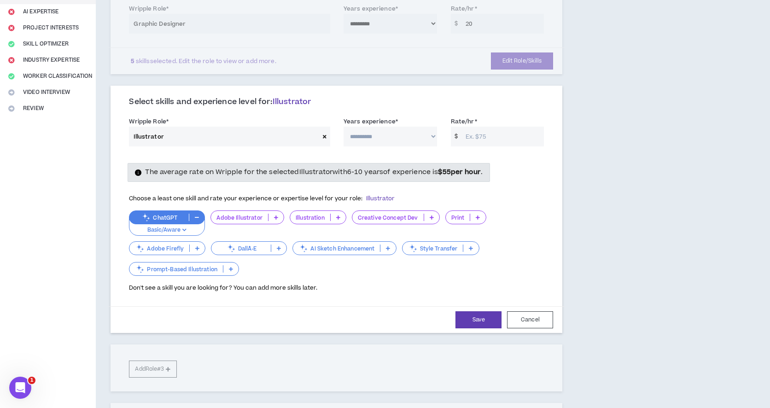
click at [336, 216] on icon at bounding box center [338, 217] width 4 height 5
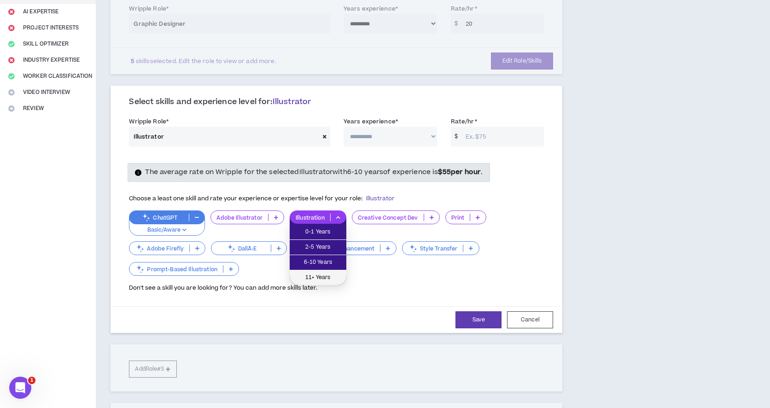
click at [327, 276] on span "11+ Years" at bounding box center [318, 278] width 46 height 10
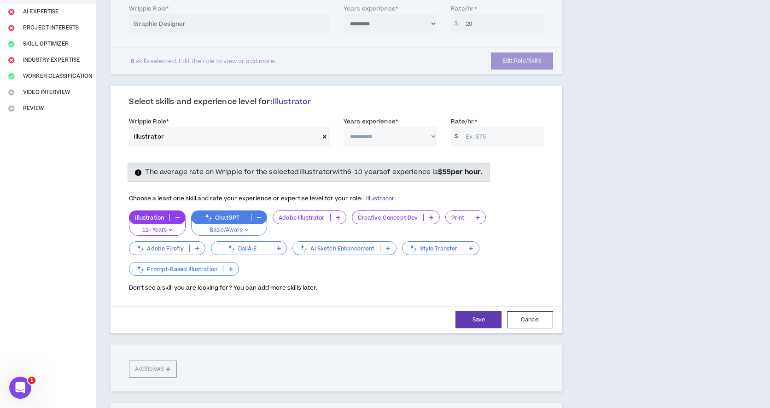
click at [335, 214] on p at bounding box center [338, 217] width 15 height 7
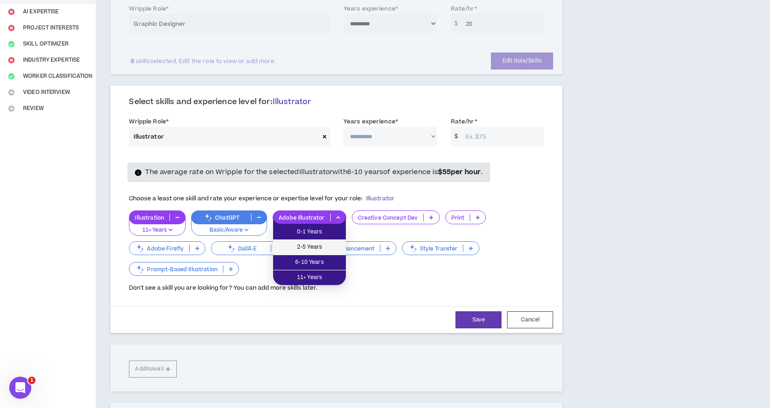
click at [312, 250] on span "2-5 Years" at bounding box center [310, 247] width 62 height 10
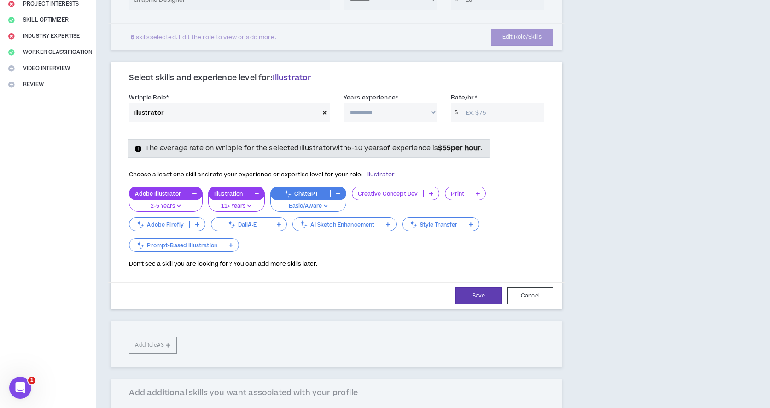
scroll to position [169, 0]
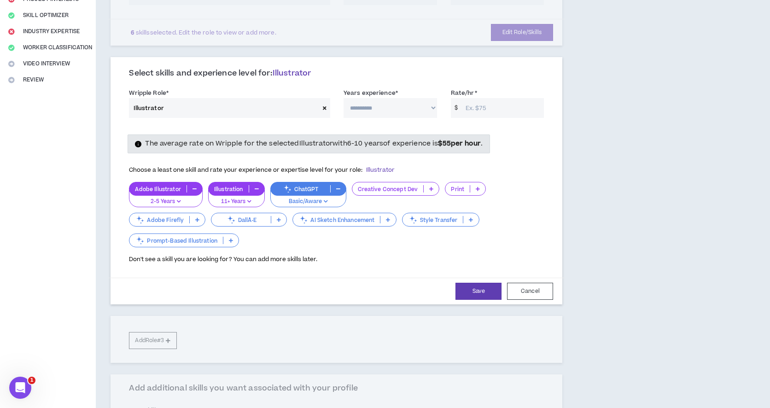
click at [476, 189] on icon at bounding box center [478, 189] width 4 height 5
click at [476, 217] on span "2-5 Years" at bounding box center [464, 219] width 29 height 10
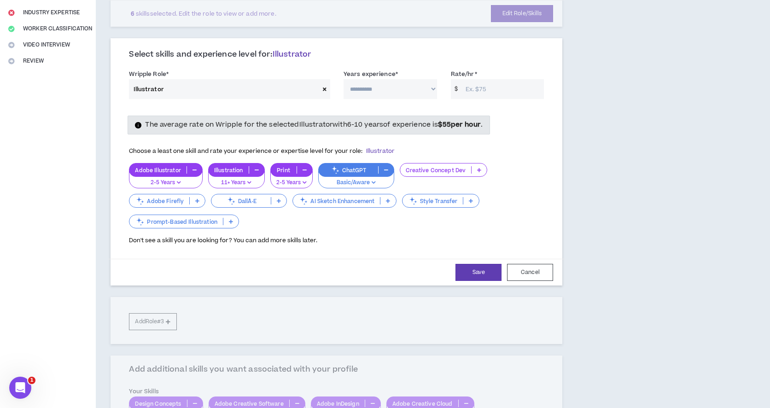
scroll to position [192, 0]
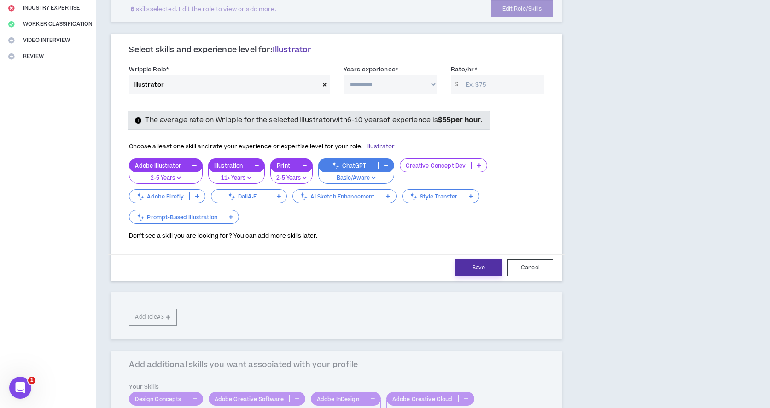
click at [487, 270] on button "Save" at bounding box center [479, 267] width 46 height 17
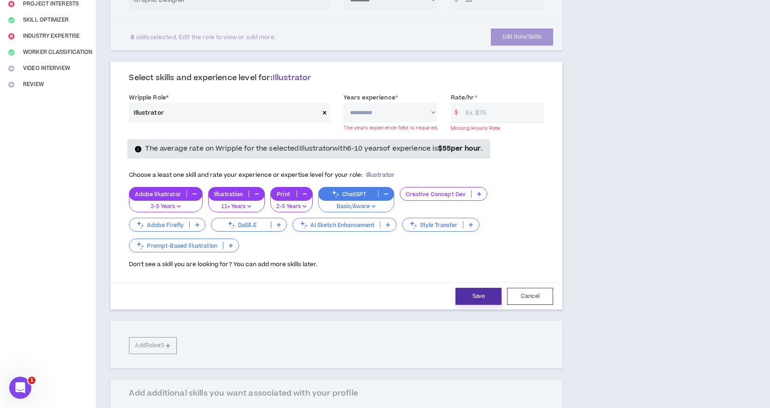
scroll to position [159, 0]
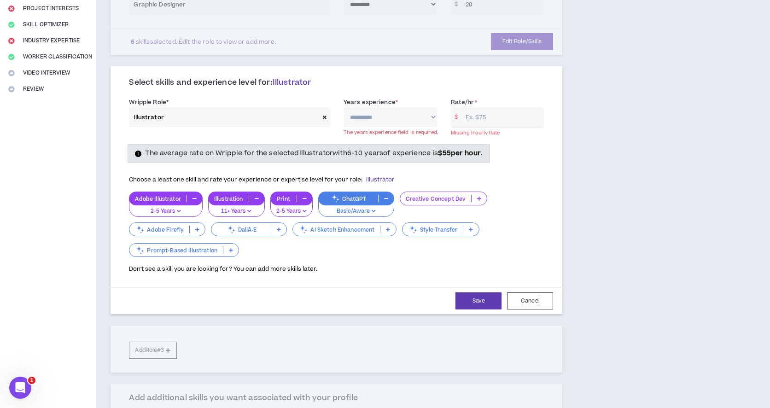
click at [398, 116] on select "**********" at bounding box center [391, 117] width 94 height 20
select select "***"
click at [479, 112] on input "Rate/hr *" at bounding box center [502, 117] width 83 height 20
type input "15"
click at [483, 296] on button "Save" at bounding box center [479, 300] width 46 height 17
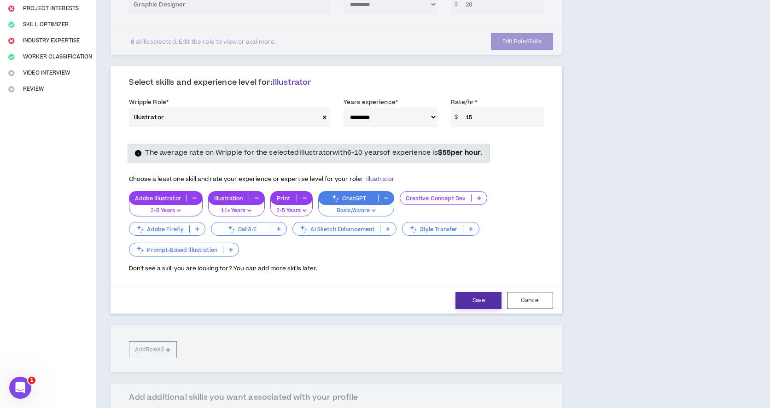
select select "***"
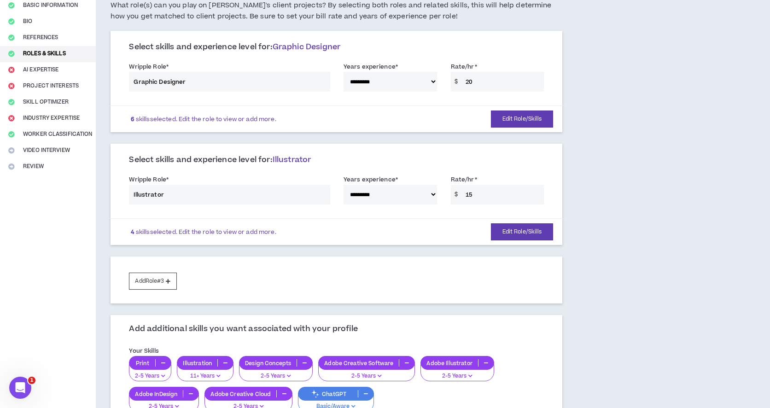
scroll to position [79, 0]
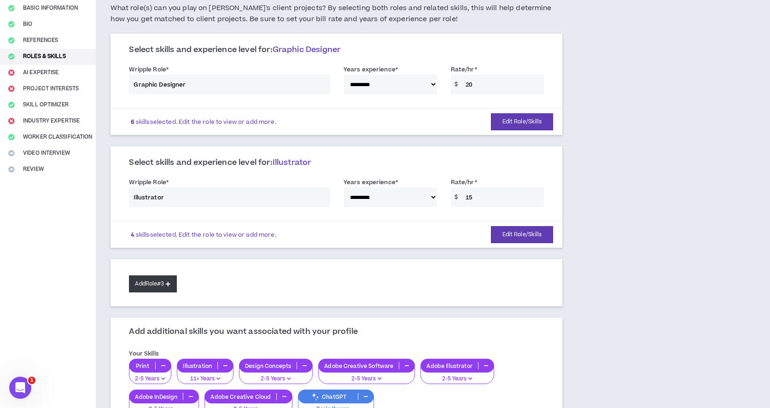
click at [170, 286] on icon at bounding box center [168, 284] width 5 height 5
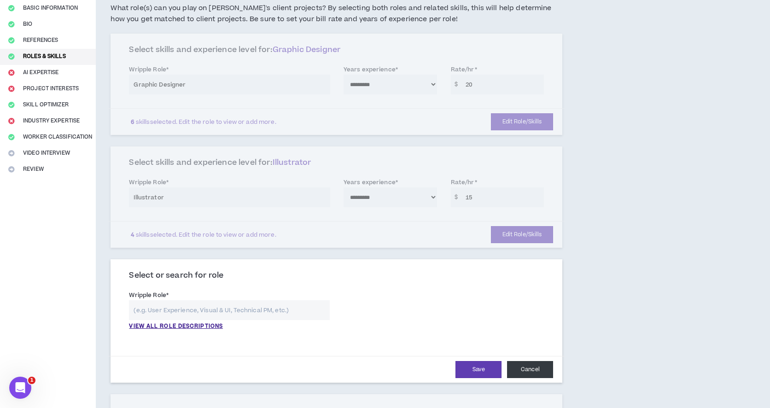
click at [537, 368] on button "Cancel" at bounding box center [530, 369] width 46 height 17
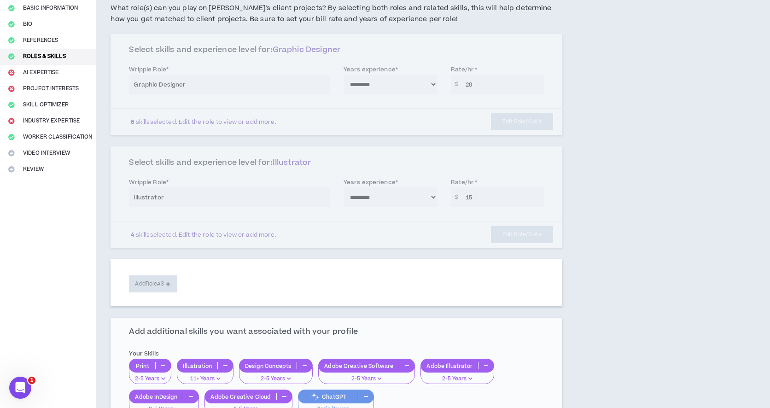
scroll to position [242, 0]
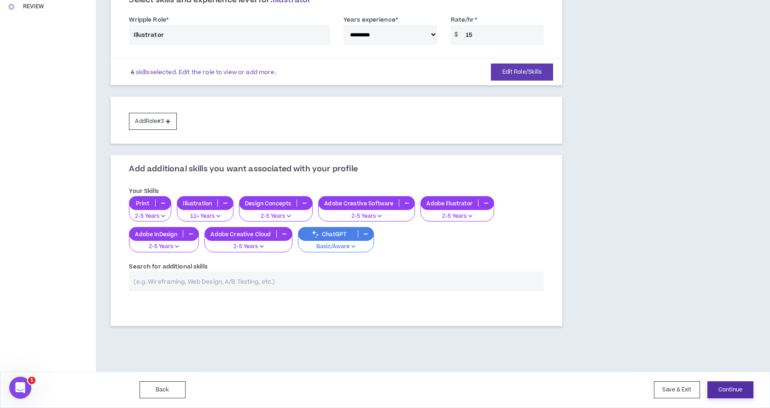
click at [745, 387] on button "Continue" at bounding box center [731, 390] width 46 height 17
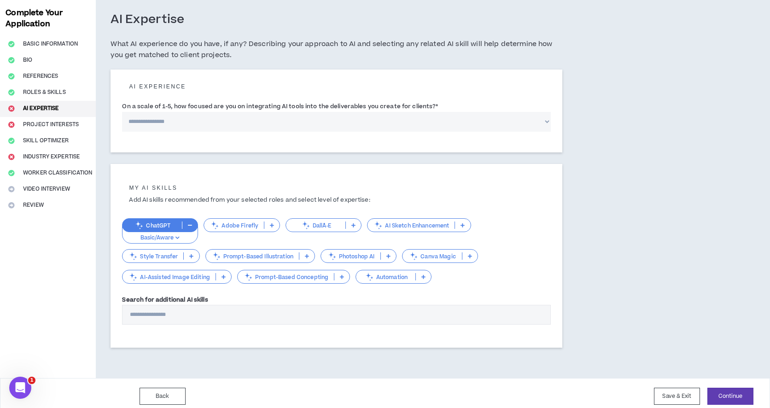
scroll to position [49, 0]
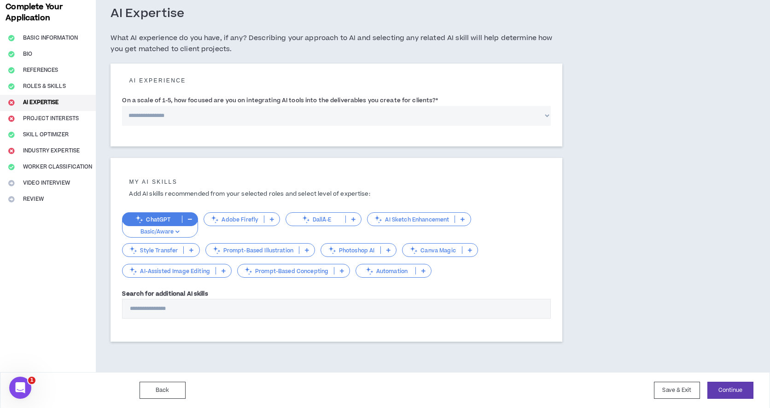
click at [366, 117] on select "**********" at bounding box center [336, 116] width 429 height 20
select select "*"
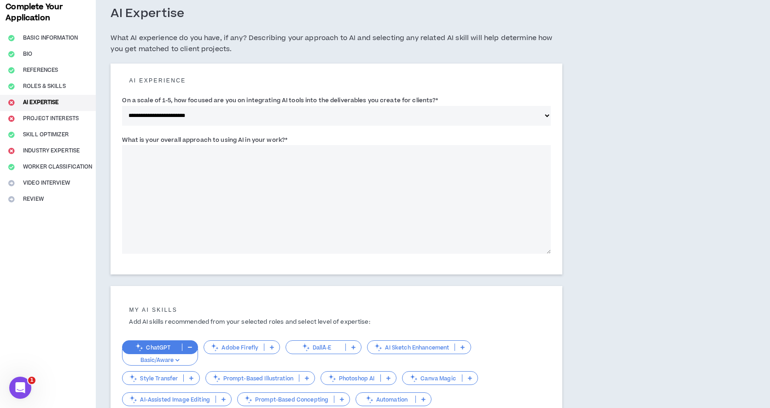
click at [446, 166] on textarea "What is your overall approach to using AI in your work? *" at bounding box center [336, 199] width 429 height 109
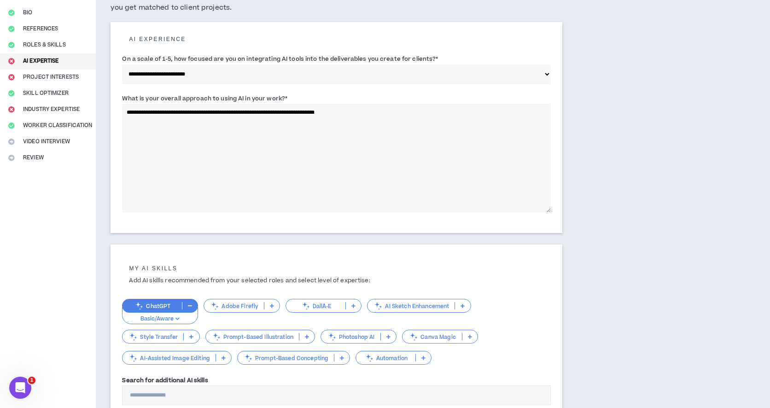
scroll to position [94, 0]
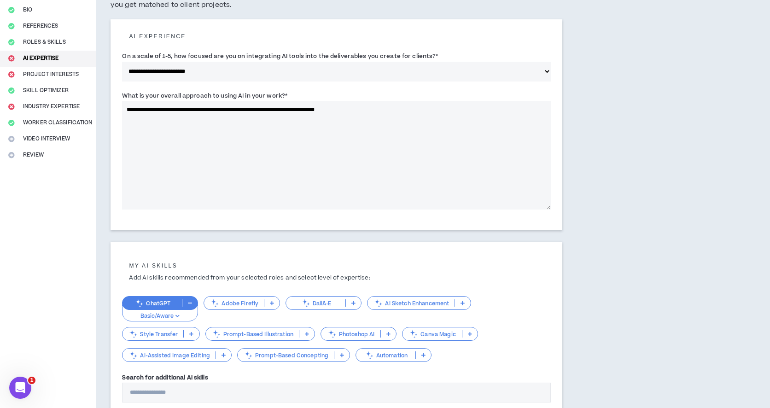
click at [252, 110] on textarea "**********" at bounding box center [336, 155] width 429 height 109
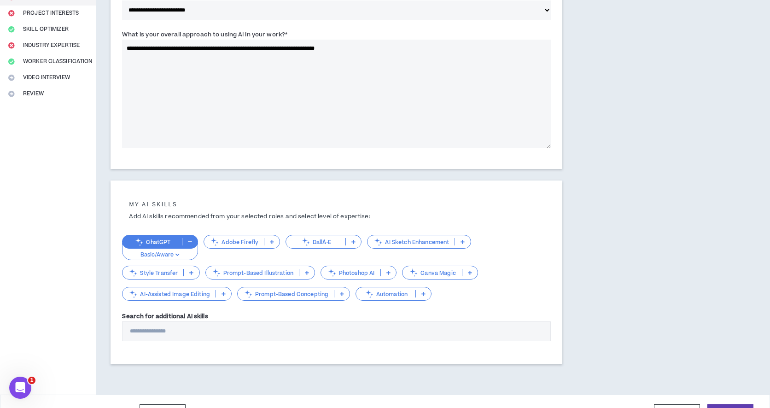
scroll to position [177, 0]
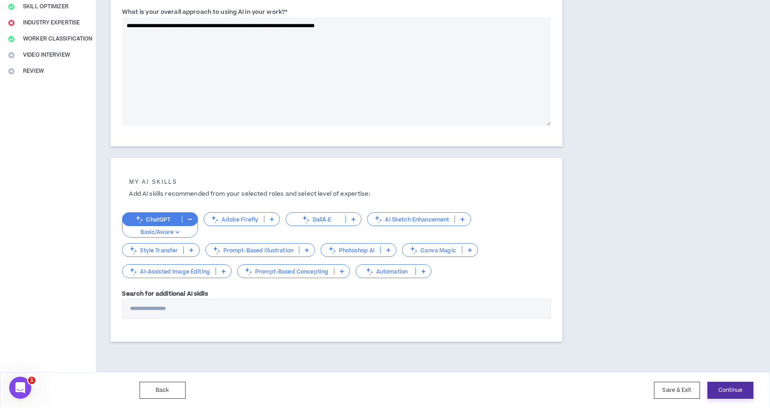
type textarea "**********"
click at [726, 391] on button "Continue" at bounding box center [731, 390] width 46 height 17
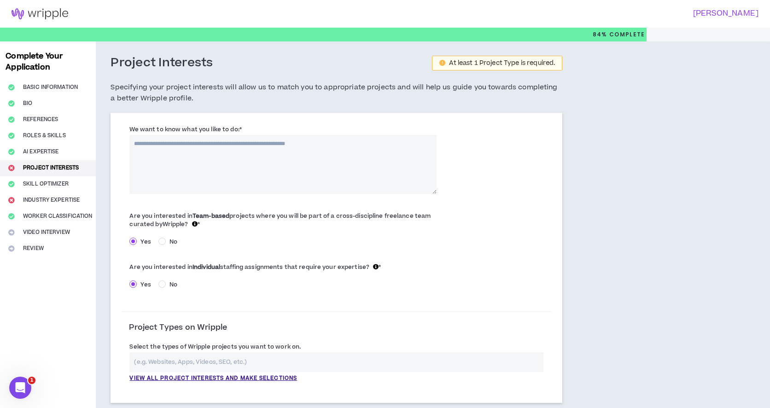
click at [318, 144] on textarea "We want to know what you like to do: *" at bounding box center [282, 164] width 307 height 59
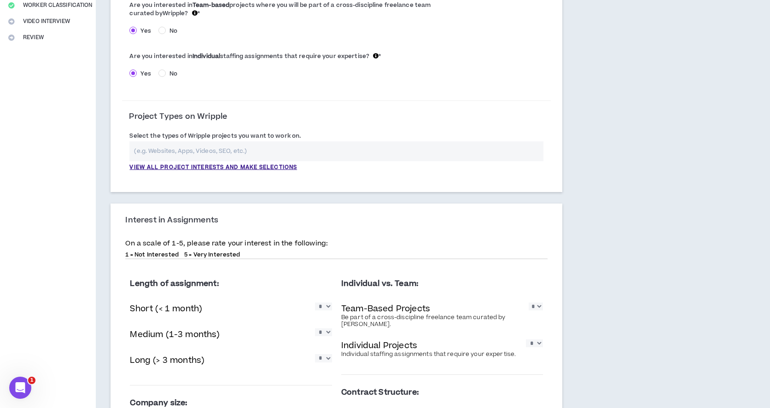
scroll to position [220, 0]
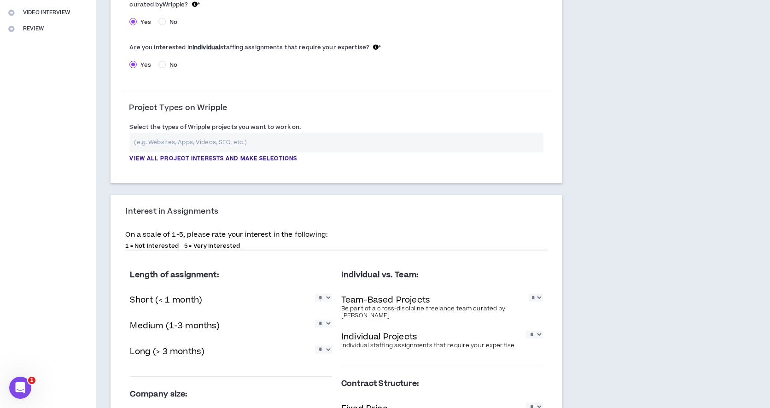
type textarea "**********"
click at [194, 159] on p "View all project interests and make selections" at bounding box center [213, 159] width 168 height 8
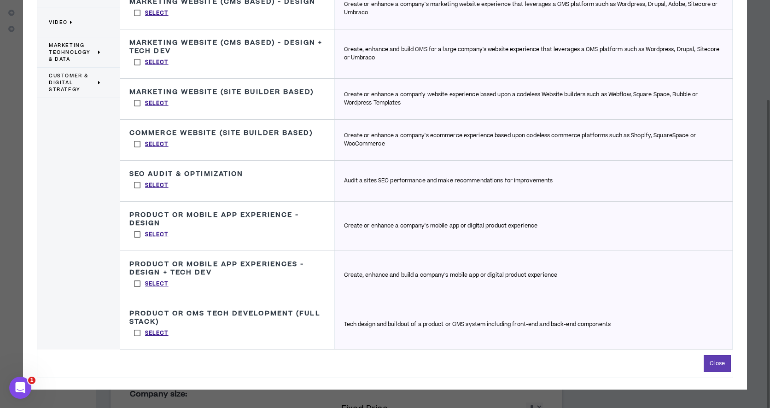
click at [137, 283] on label "Select" at bounding box center [151, 284] width 44 height 14
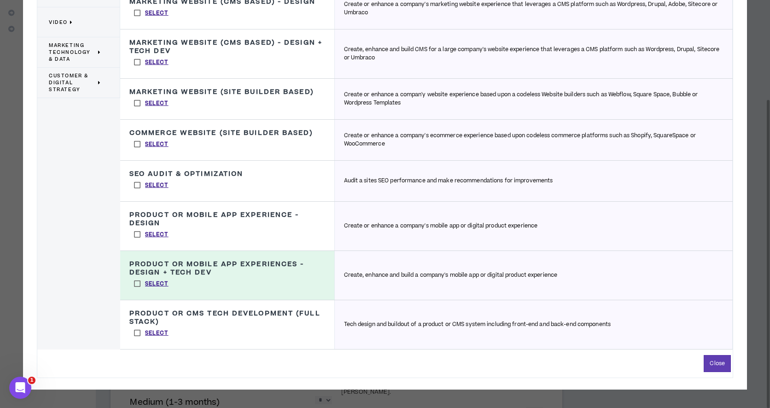
click at [138, 233] on label "Select" at bounding box center [151, 235] width 44 height 14
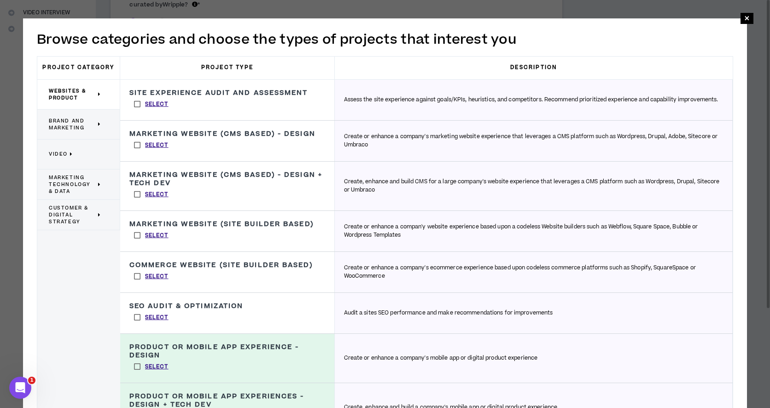
click at [103, 124] on div "Brand and Marketing" at bounding box center [78, 125] width 83 height 30
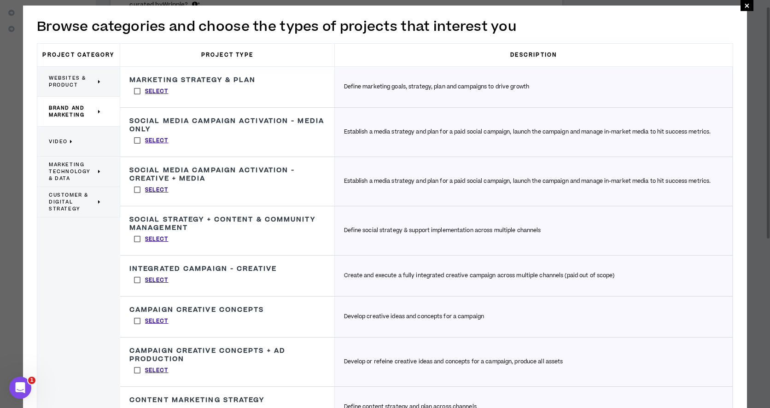
click at [138, 142] on label "Select" at bounding box center [151, 141] width 44 height 14
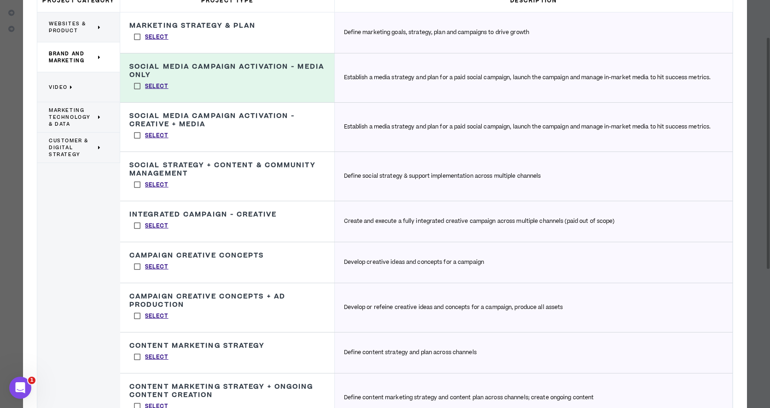
click at [135, 136] on label "Select" at bounding box center [151, 136] width 44 height 14
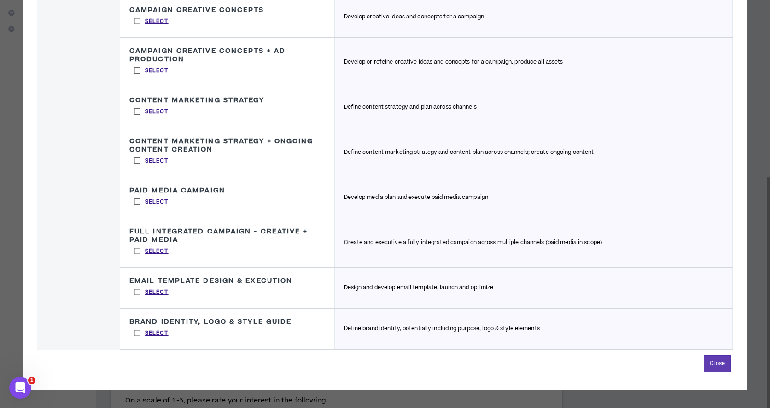
click at [135, 335] on label "Select" at bounding box center [151, 333] width 44 height 14
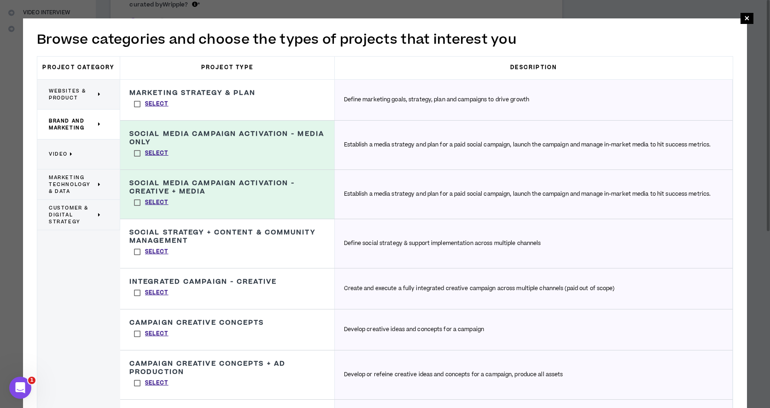
click at [73, 154] on p "Video" at bounding box center [75, 154] width 53 height 20
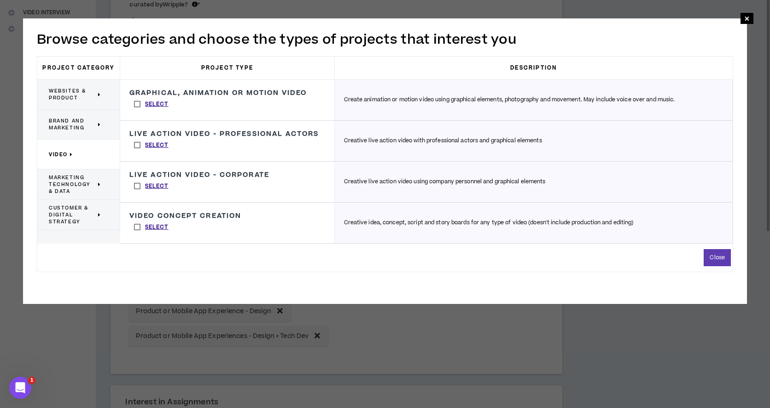
click at [139, 103] on label "Select" at bounding box center [151, 104] width 44 height 14
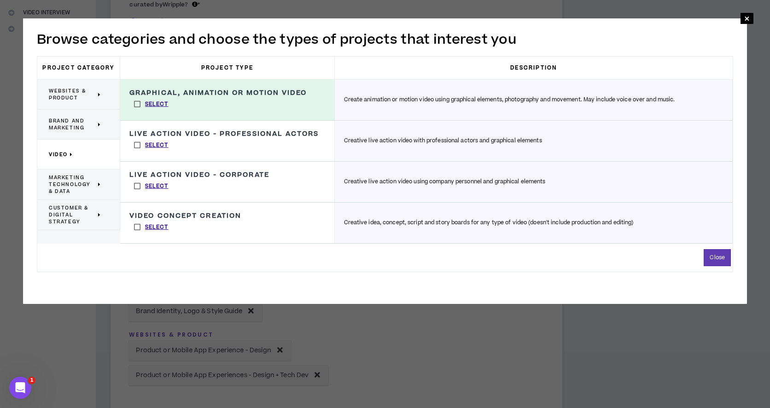
click at [102, 183] on div "Marketing Technology & Data" at bounding box center [78, 185] width 83 height 30
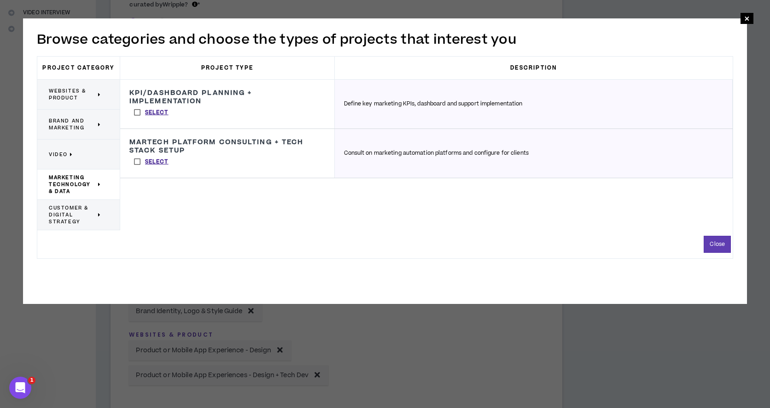
click at [92, 211] on span "Customer & Digital Strategy" at bounding box center [72, 215] width 47 height 21
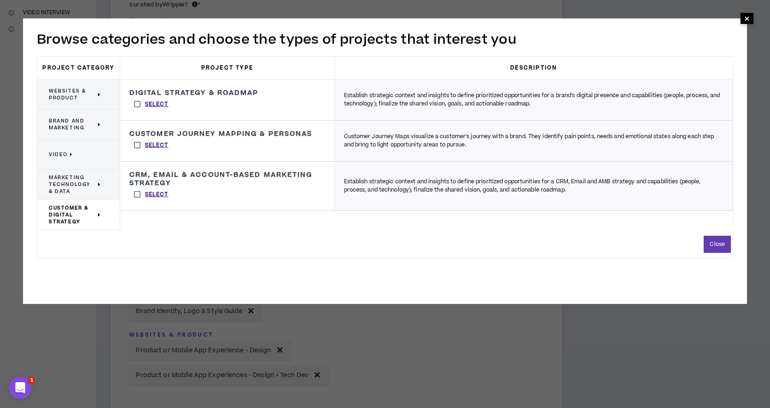
click at [748, 19] on span "×" at bounding box center [748, 18] width 6 height 11
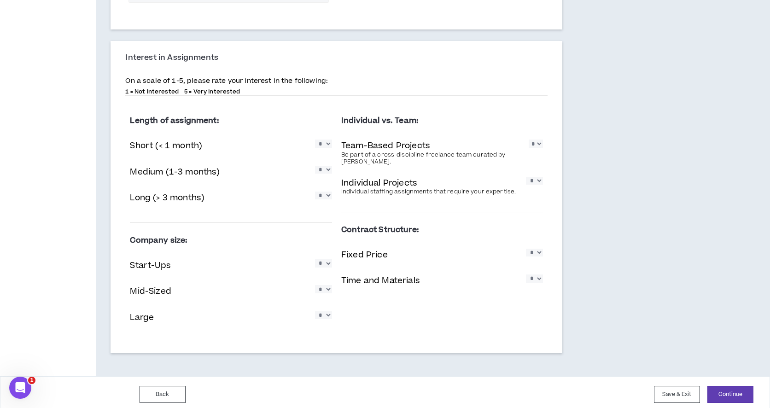
scroll to position [609, 0]
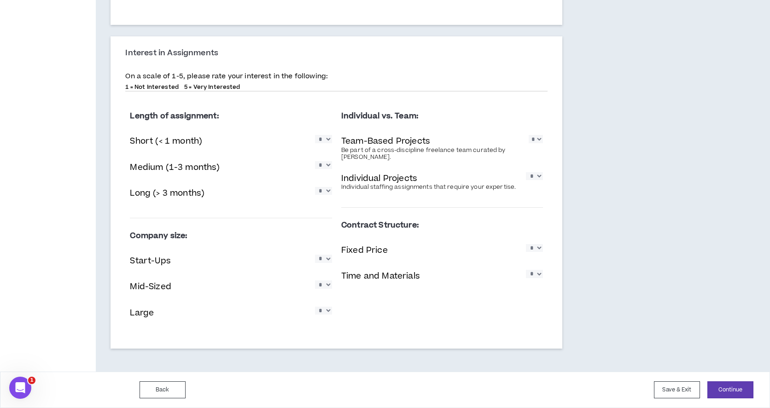
click at [327, 141] on select "* * * * *" at bounding box center [323, 139] width 17 height 8
select select "*"
click at [327, 166] on select "* * * * *" at bounding box center [323, 165] width 17 height 8
select select "*"
click at [326, 194] on select "* * * * *" at bounding box center [323, 191] width 17 height 8
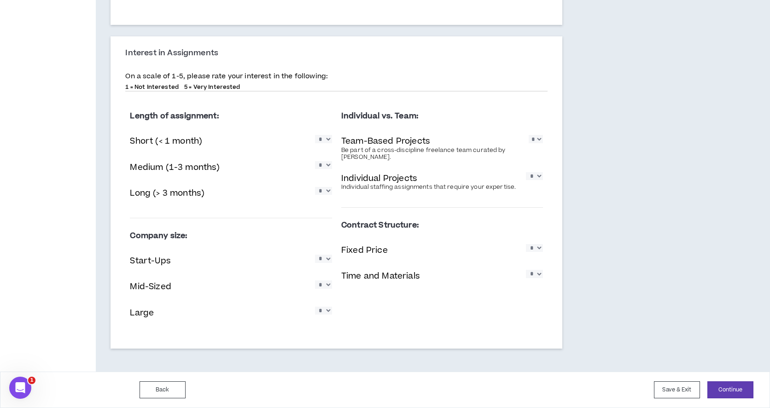
select select "*"
click at [329, 261] on select "* * * * *" at bounding box center [323, 259] width 17 height 8
select select "*"
click at [324, 284] on select "* * * * *" at bounding box center [323, 285] width 17 height 8
select select "*"
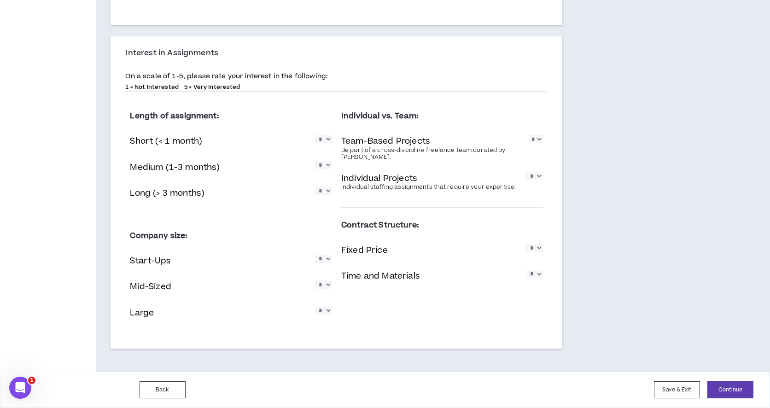
click at [327, 309] on select "* * * * *" at bounding box center [323, 311] width 17 height 8
select select "*"
click at [539, 141] on select "* * * * *" at bounding box center [536, 139] width 14 height 8
select select "*"
click at [537, 178] on select "* * * * *" at bounding box center [534, 176] width 17 height 8
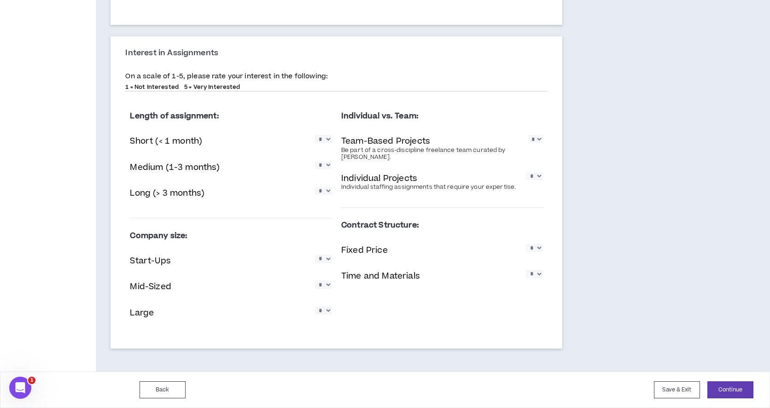
select select "*"
click at [539, 248] on select "* * * * *" at bounding box center [534, 248] width 17 height 8
select select "*"
click at [536, 274] on select "* * * * *" at bounding box center [534, 274] width 17 height 8
select select "*"
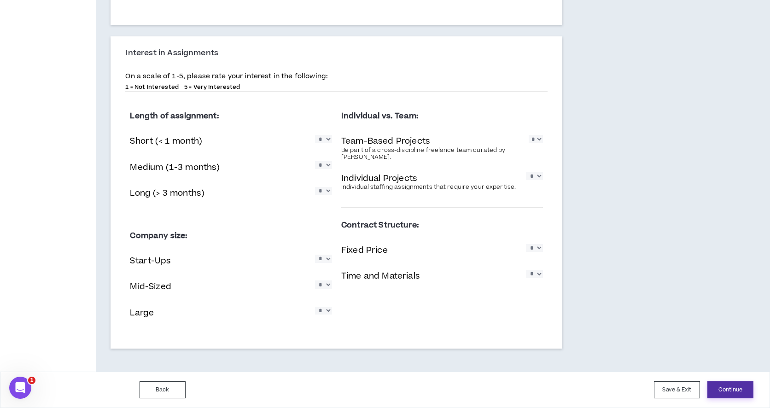
click at [722, 388] on button "Continue" at bounding box center [731, 390] width 46 height 17
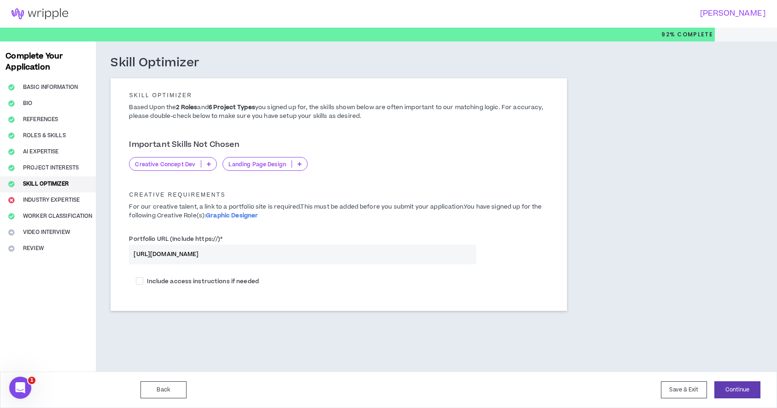
click at [299, 166] on p at bounding box center [299, 163] width 15 height 7
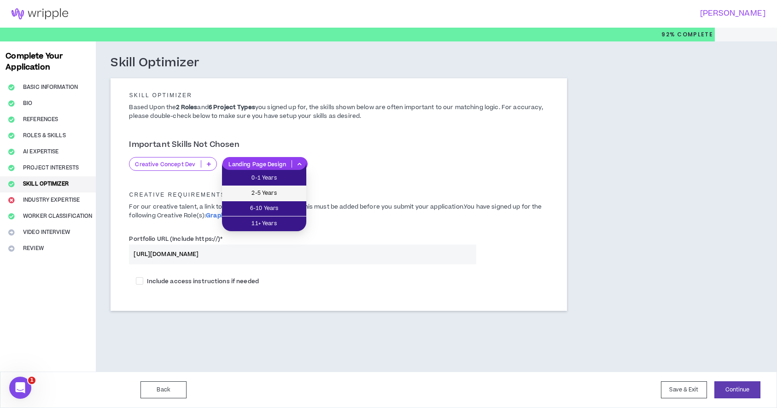
click at [293, 190] on span "2-5 Years" at bounding box center [264, 193] width 73 height 10
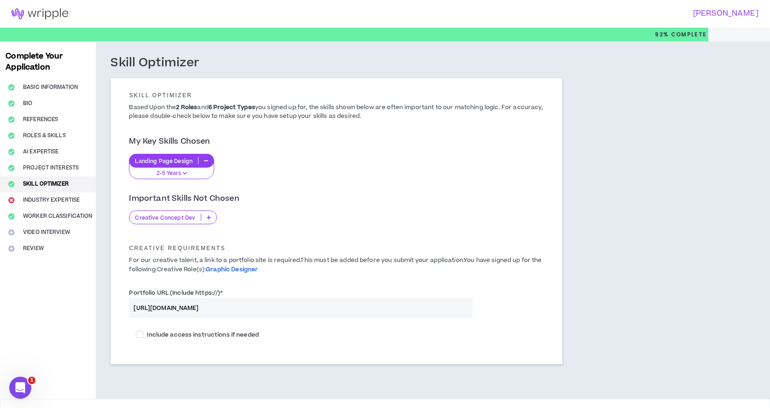
click at [209, 218] on icon at bounding box center [209, 217] width 4 height 5
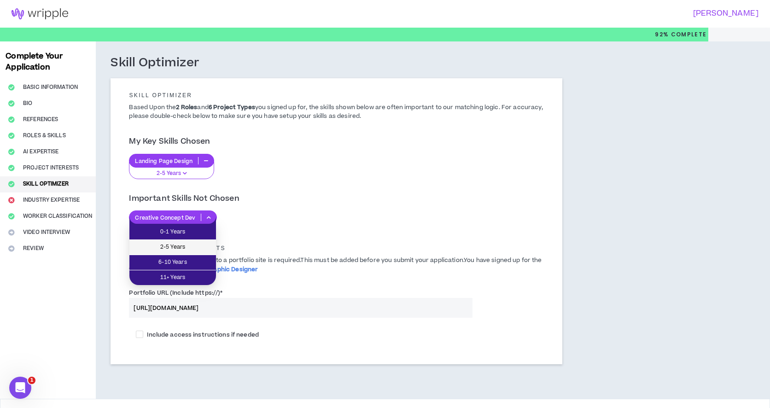
click at [206, 245] on span "2-5 Years" at bounding box center [173, 247] width 76 height 10
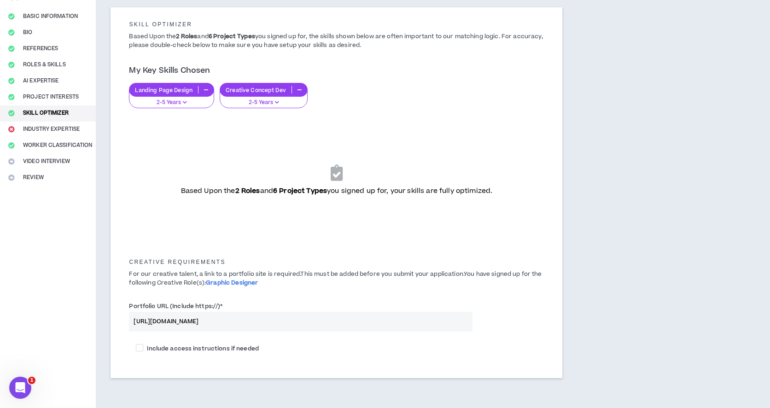
scroll to position [112, 0]
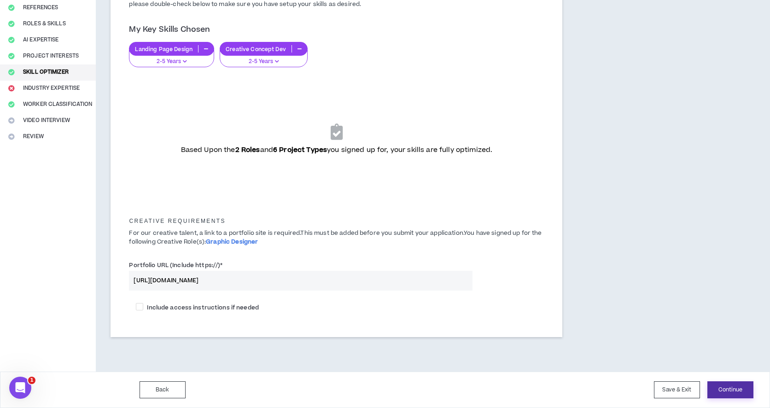
click at [728, 393] on button "Continue" at bounding box center [731, 390] width 46 height 17
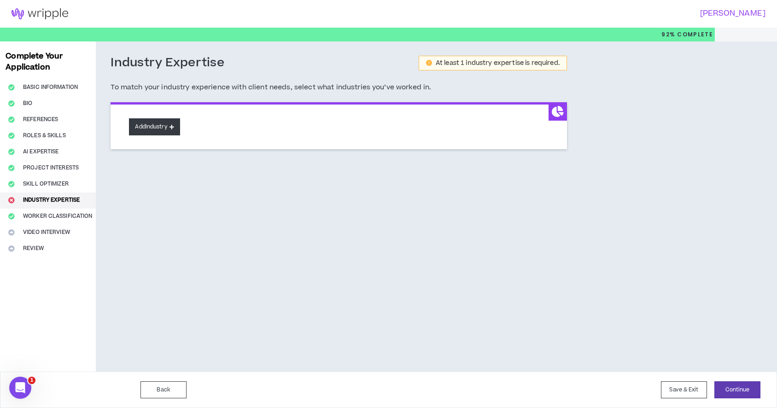
click at [156, 129] on button "Add Industry" at bounding box center [154, 126] width 51 height 17
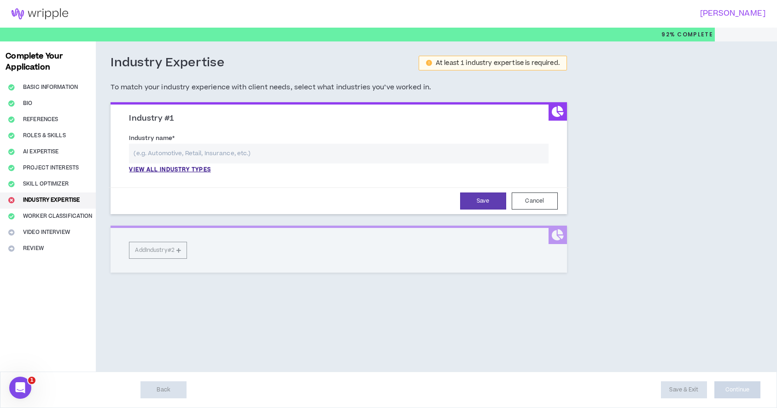
click at [179, 159] on input "text" at bounding box center [338, 154] width 419 height 20
type input "e"
type input "m"
click at [189, 171] on p "View all industry types" at bounding box center [170, 170] width 82 height 8
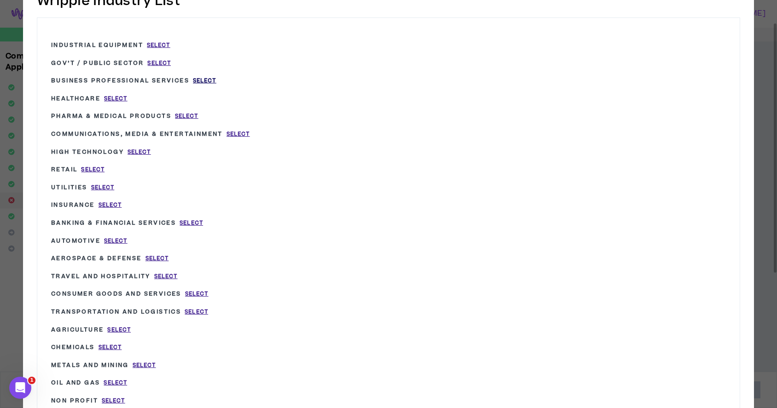
click at [205, 78] on span "Select" at bounding box center [204, 81] width 23 height 8
type input "Business Professional Services"
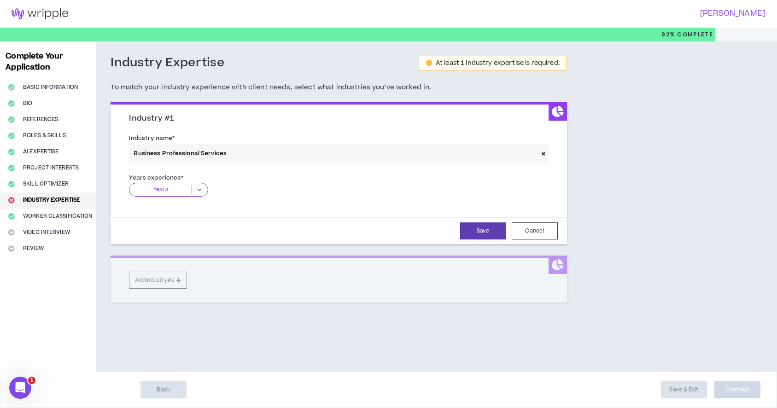
click at [545, 154] on icon at bounding box center [544, 153] width 4 height 5
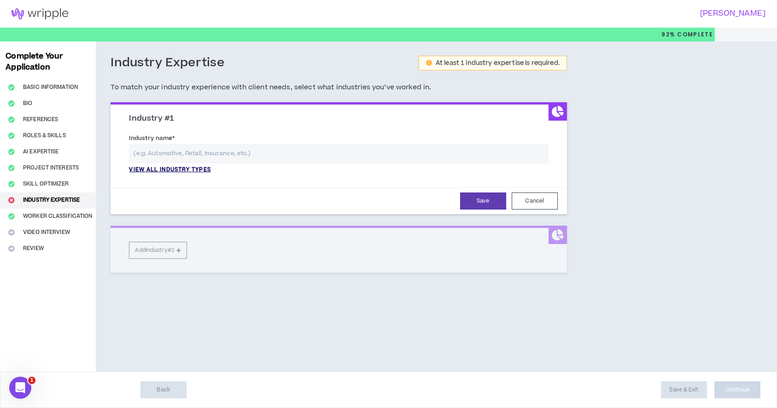
click at [161, 170] on p "View all industry types" at bounding box center [170, 170] width 82 height 8
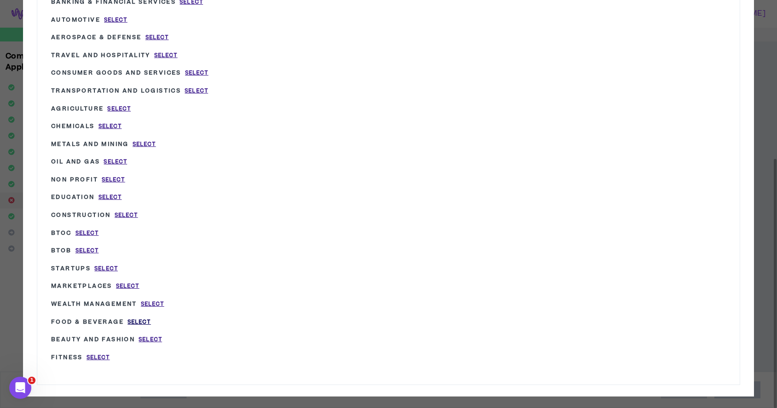
click at [144, 318] on span "Select" at bounding box center [139, 322] width 23 height 8
type input "Food & Beverage"
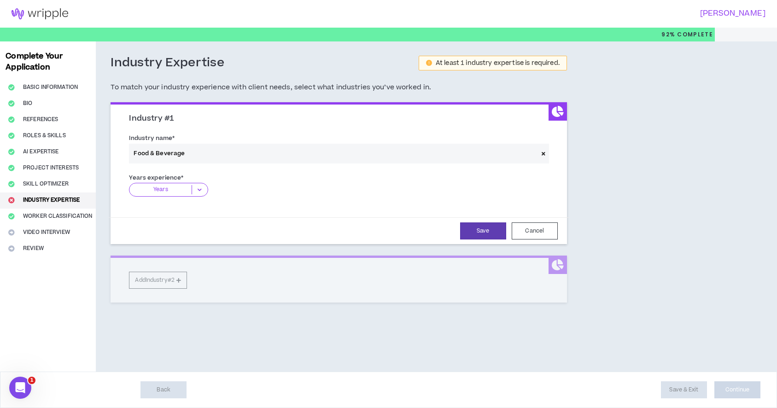
click at [201, 192] on icon at bounding box center [199, 189] width 15 height 9
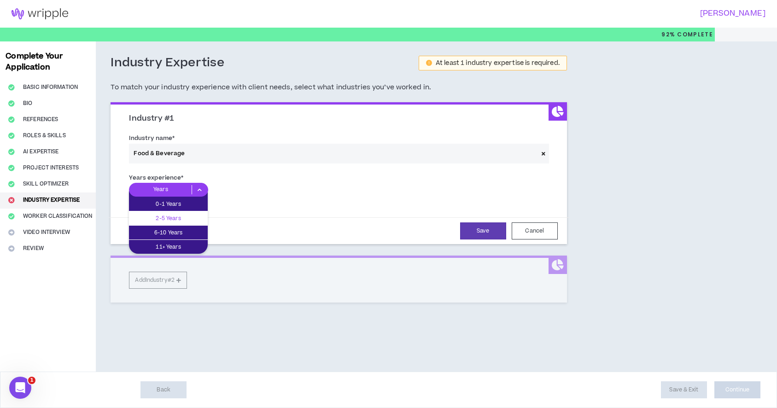
click at [199, 219] on p "2-5 Years" at bounding box center [168, 218] width 79 height 10
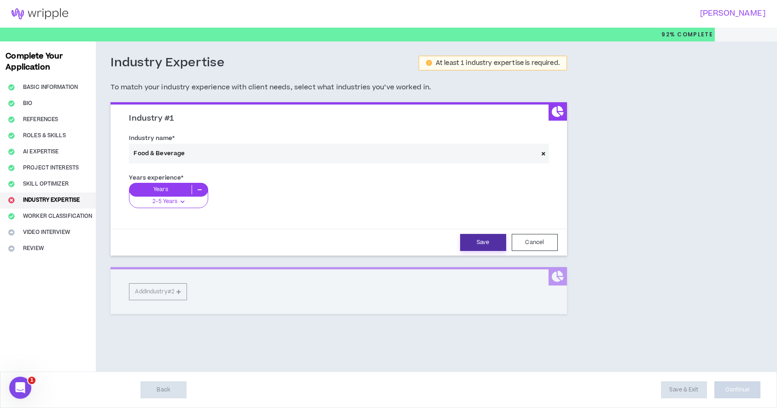
click at [488, 240] on button "Save" at bounding box center [483, 242] width 46 height 17
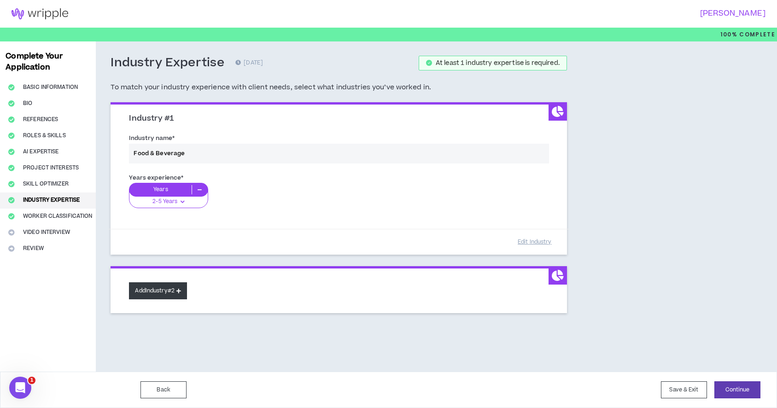
click at [185, 284] on button "Add Industry #2" at bounding box center [158, 290] width 58 height 17
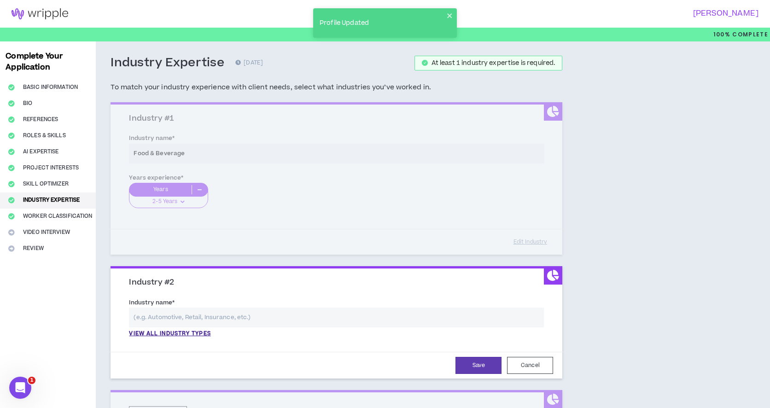
click at [217, 320] on input "text" at bounding box center [336, 318] width 415 height 20
click at [200, 333] on p "View all industry types" at bounding box center [170, 334] width 82 height 8
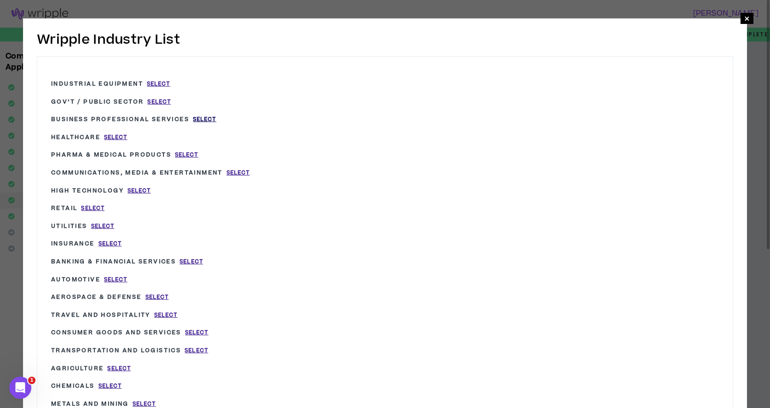
click at [201, 119] on span "Select" at bounding box center [204, 120] width 23 height 8
type input "Business Professional Services"
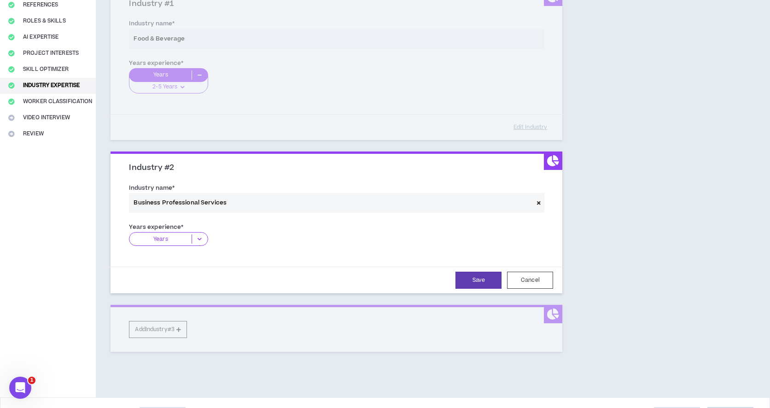
scroll to position [141, 0]
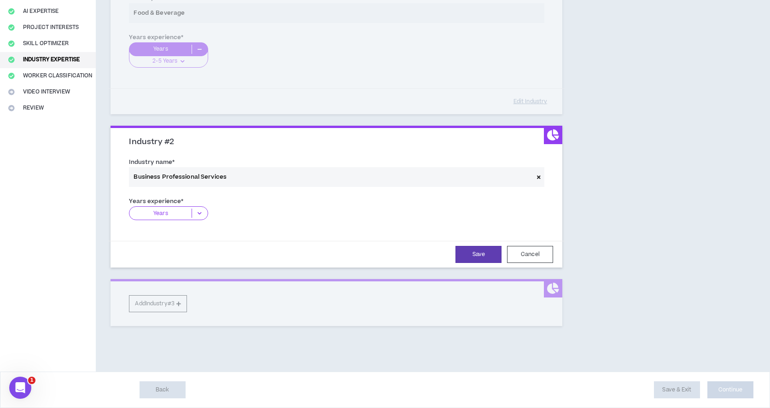
click at [198, 211] on icon at bounding box center [199, 213] width 15 height 9
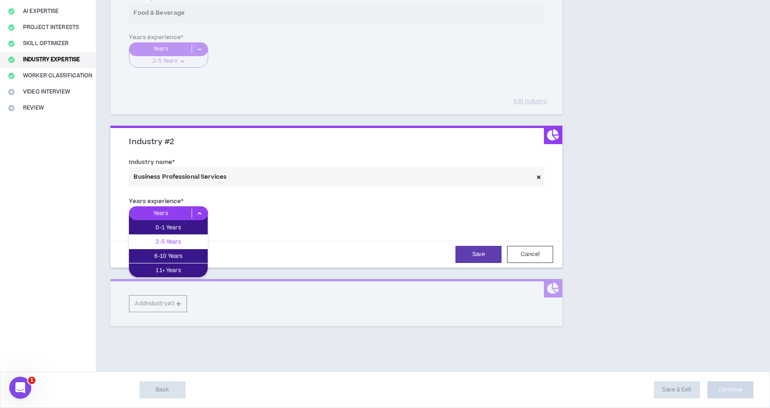
click at [195, 243] on p "2-5 Years" at bounding box center [168, 242] width 79 height 10
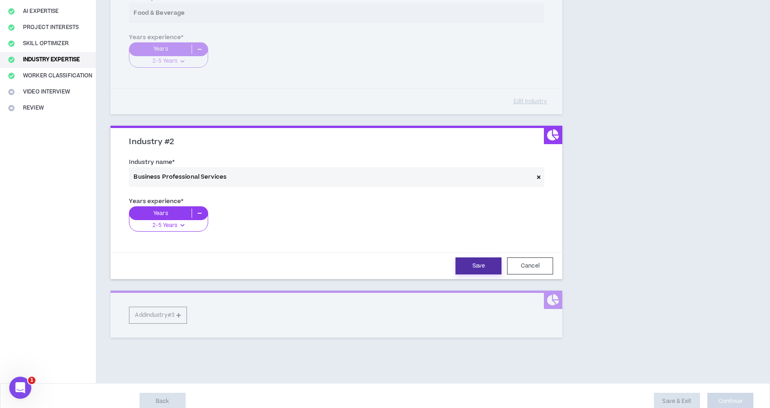
click at [481, 260] on button "Save" at bounding box center [479, 266] width 46 height 17
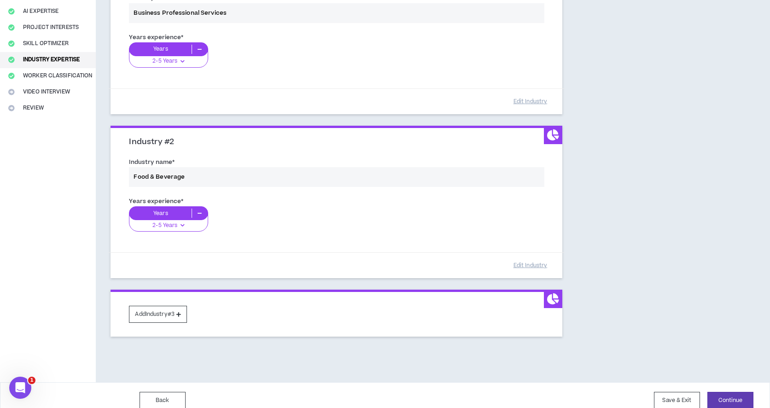
scroll to position [151, 0]
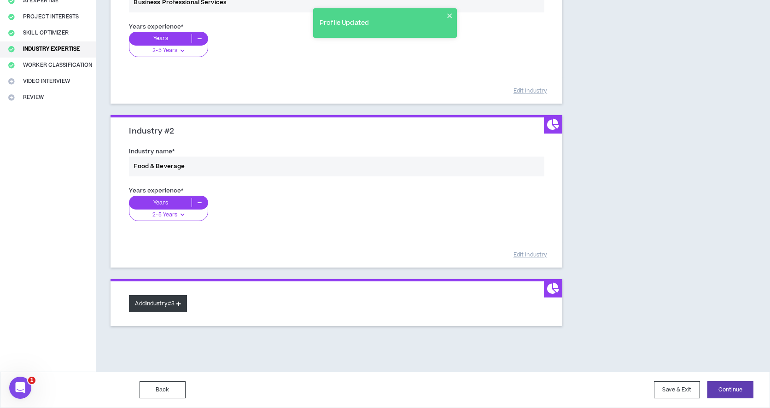
click at [181, 301] on icon at bounding box center [178, 303] width 5 height 5
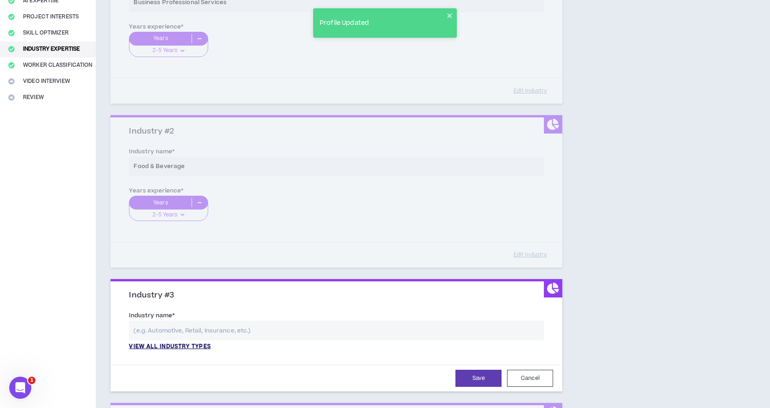
click at [186, 343] on p "View all industry types" at bounding box center [170, 347] width 82 height 8
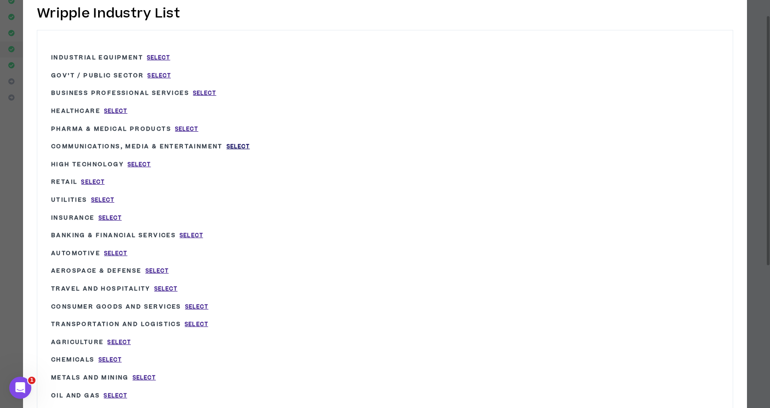
click at [242, 143] on span "Select" at bounding box center [238, 147] width 23 height 8
type input "Communications, Media & Entertainment"
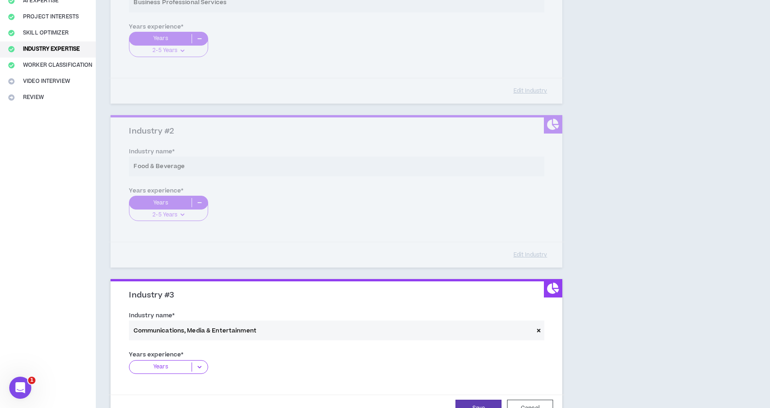
click at [205, 368] on icon at bounding box center [199, 367] width 15 height 9
click at [195, 393] on p "2-5 Years" at bounding box center [168, 396] width 79 height 10
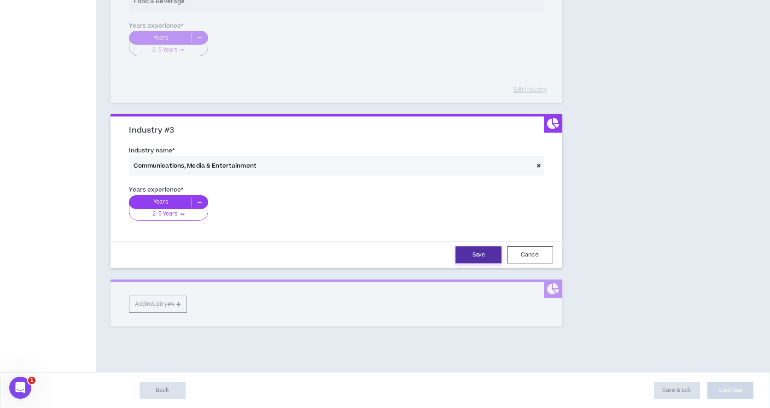
click at [473, 256] on button "Save" at bounding box center [479, 255] width 46 height 17
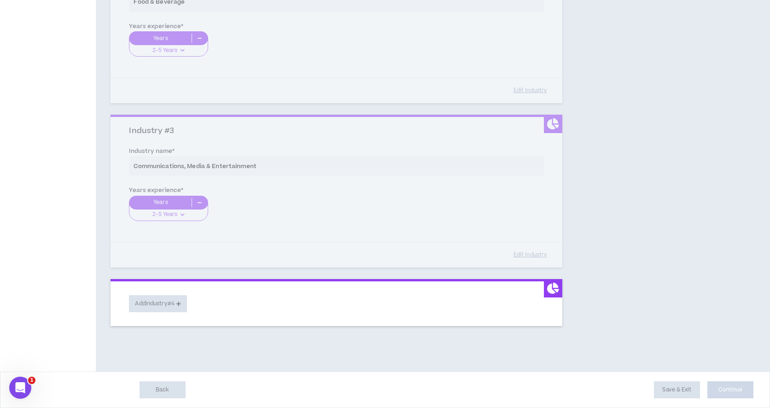
scroll to position [315, 0]
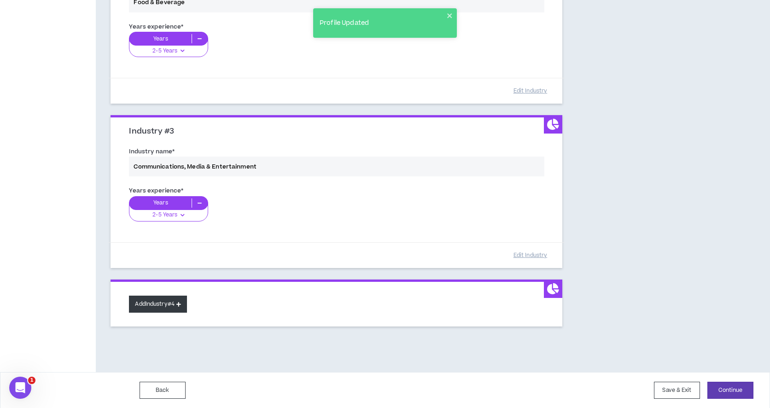
click at [180, 310] on button "Add Industry #4" at bounding box center [158, 304] width 58 height 17
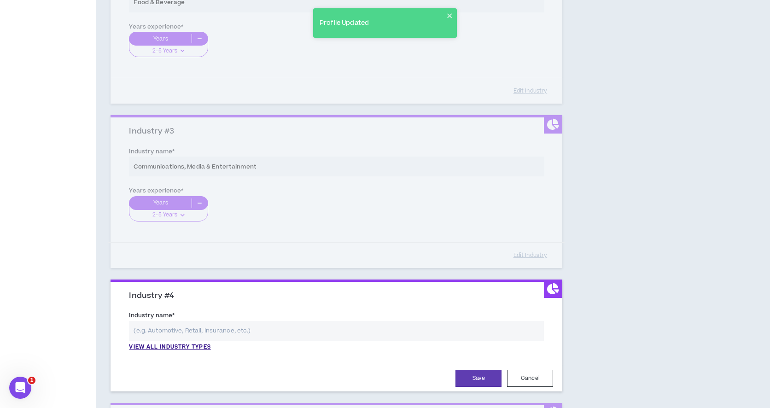
click at [181, 340] on input "text" at bounding box center [336, 331] width 415 height 20
click at [179, 351] on div "Industry name * View all industry types Please select a valid industry." at bounding box center [336, 333] width 429 height 50
click at [177, 346] on p "View all industry types" at bounding box center [170, 347] width 82 height 8
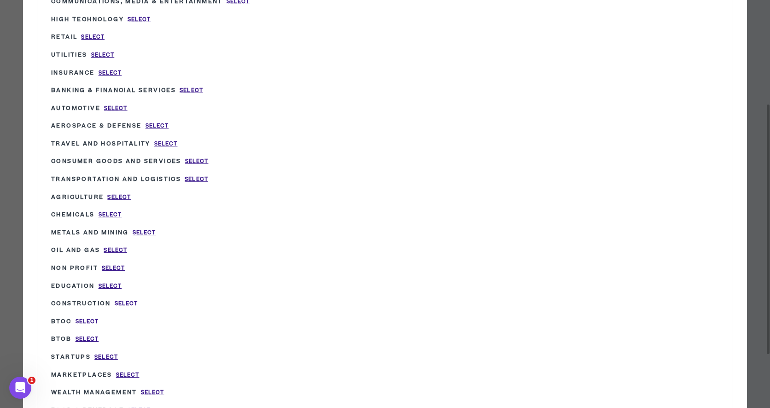
click at [111, 282] on p "Education Select" at bounding box center [86, 286] width 70 height 9
click at [112, 282] on span "Select" at bounding box center [110, 286] width 23 height 8
type input "Education"
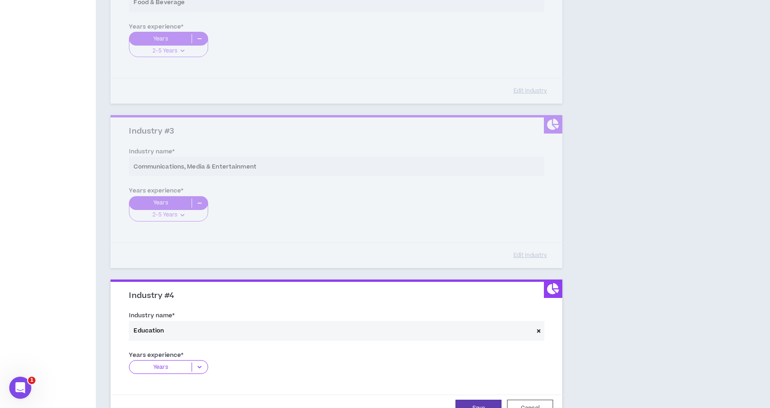
click at [200, 365] on icon at bounding box center [199, 367] width 15 height 9
click at [194, 393] on p "2-5 Years" at bounding box center [168, 396] width 79 height 10
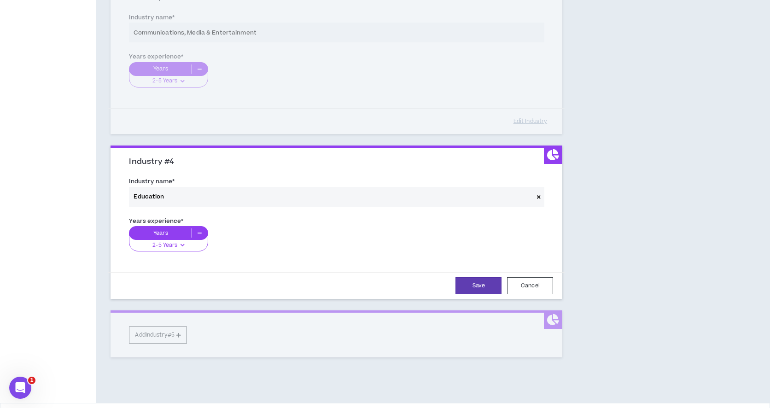
scroll to position [460, 0]
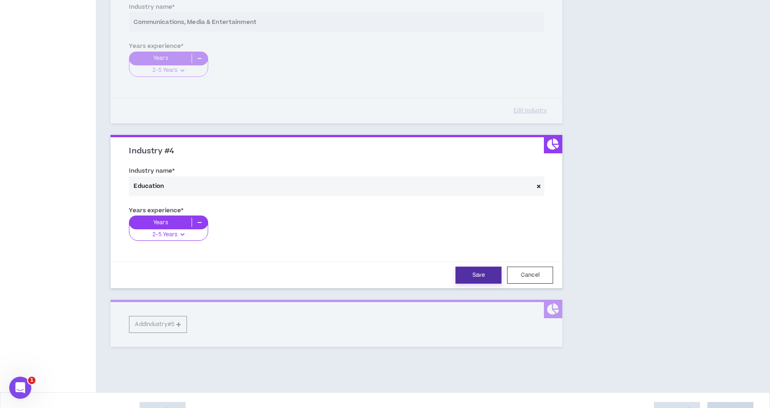
click at [481, 276] on button "Save" at bounding box center [479, 275] width 46 height 17
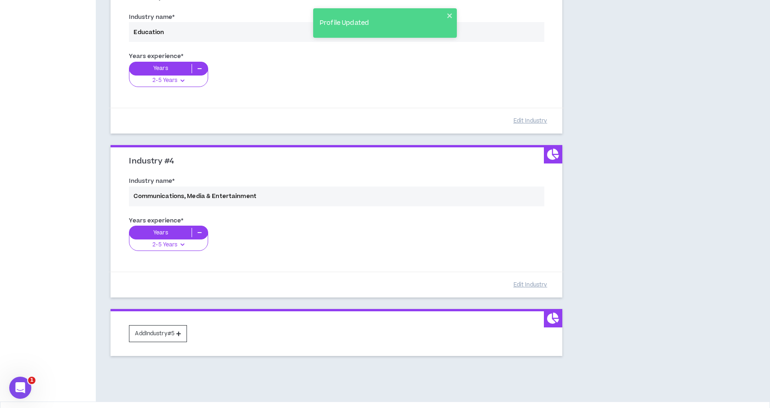
scroll to position [449, 0]
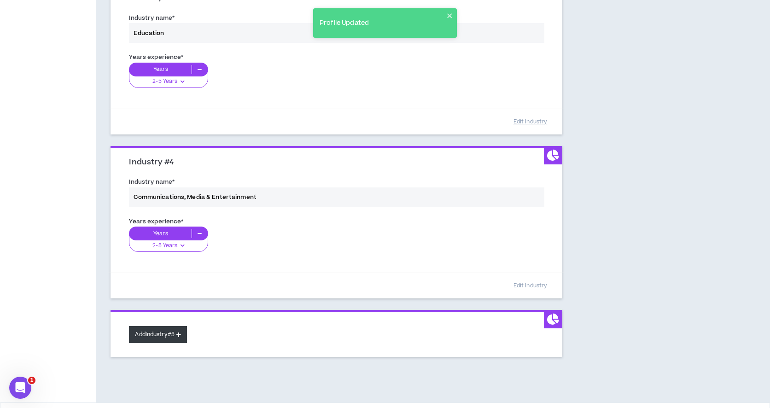
click at [181, 338] on button "Add Industry #5" at bounding box center [158, 334] width 58 height 17
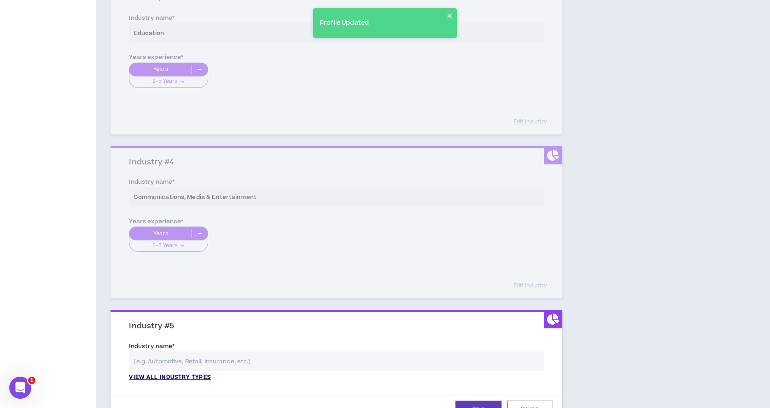
click at [169, 376] on p "View all industry types" at bounding box center [170, 378] width 82 height 8
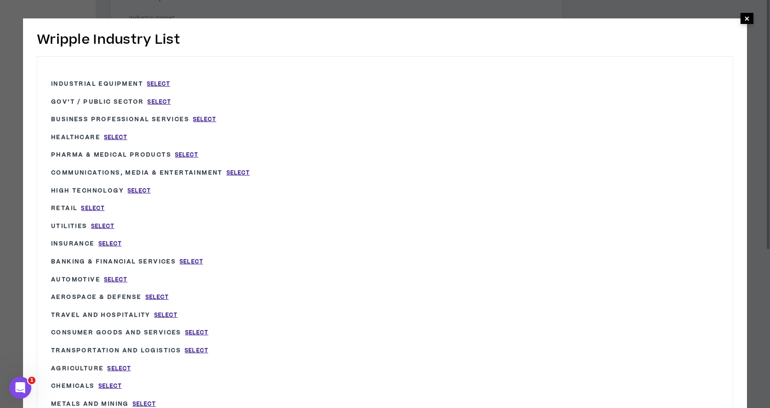
click at [748, 18] on span "×" at bounding box center [748, 18] width 6 height 11
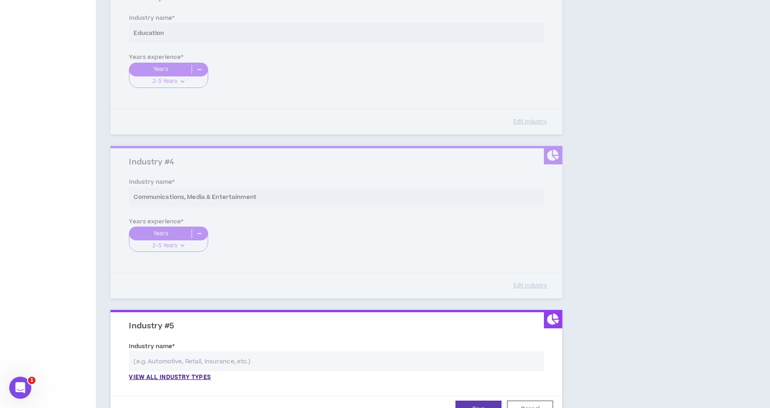
scroll to position [603, 0]
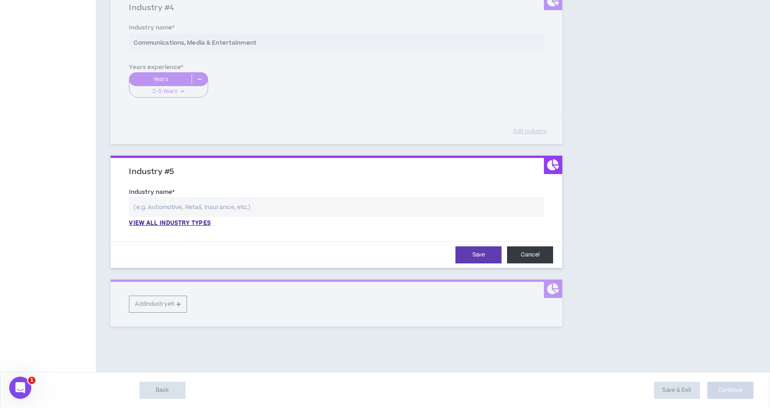
click at [531, 258] on button "Cancel" at bounding box center [530, 255] width 46 height 17
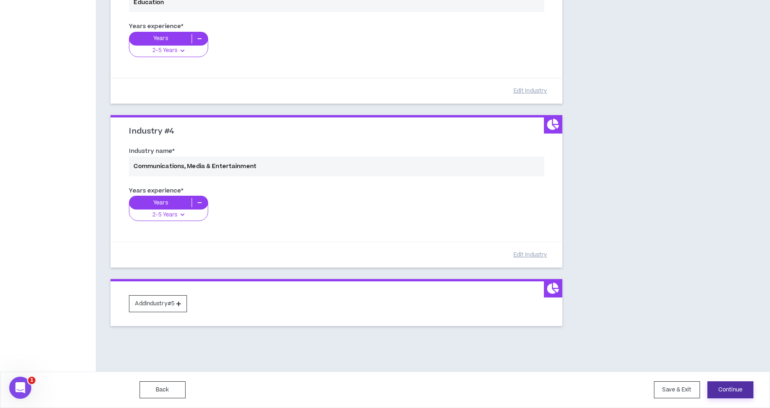
click at [723, 390] on button "Continue" at bounding box center [731, 390] width 46 height 17
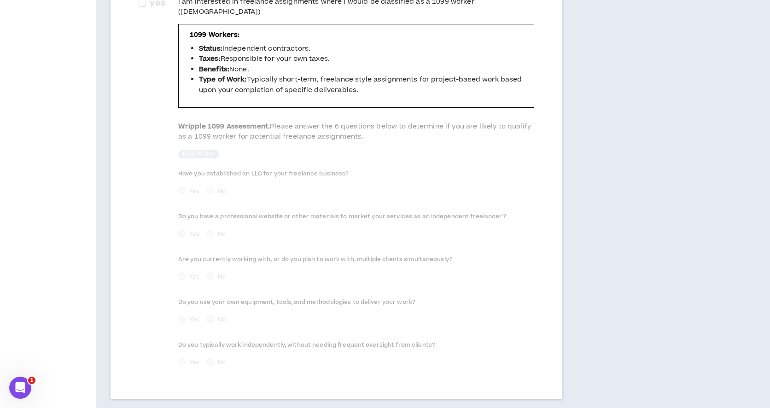
scroll to position [391, 0]
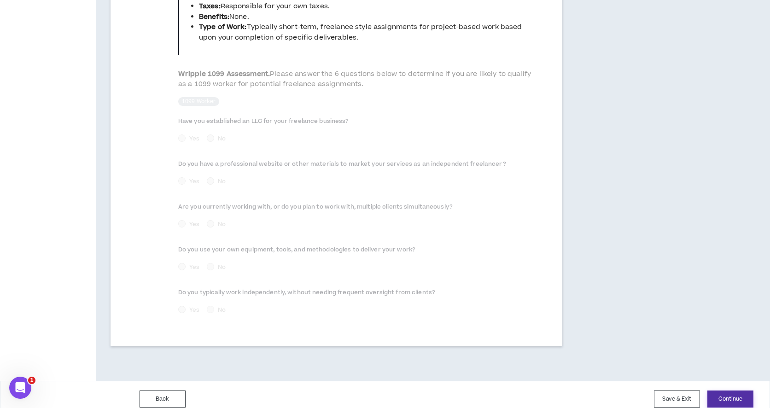
click at [729, 391] on button "Continue" at bounding box center [731, 399] width 46 height 17
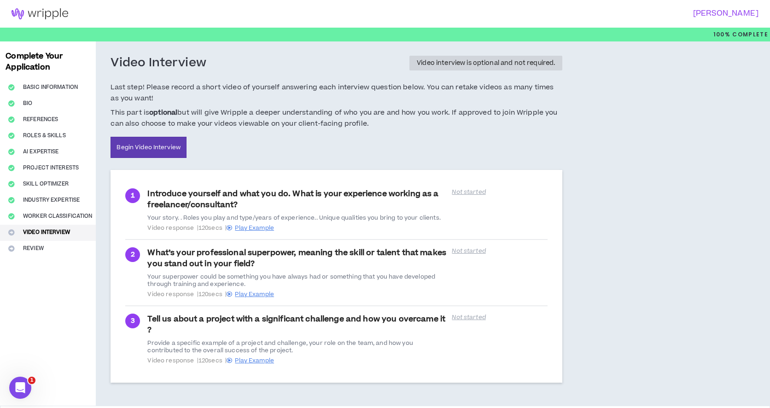
scroll to position [34, 0]
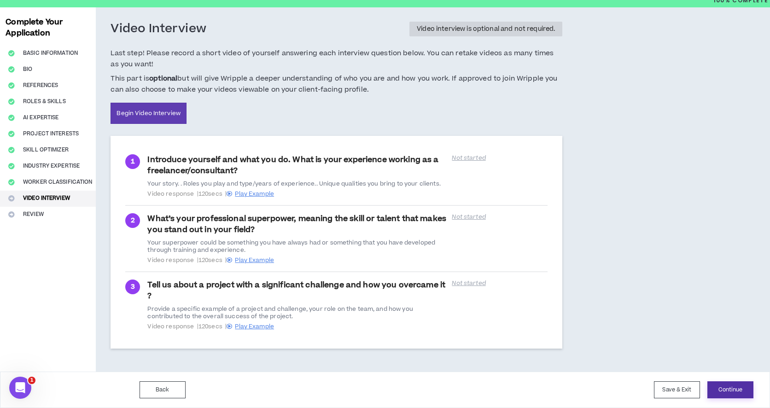
click at [718, 385] on button "Continue" at bounding box center [731, 390] width 46 height 17
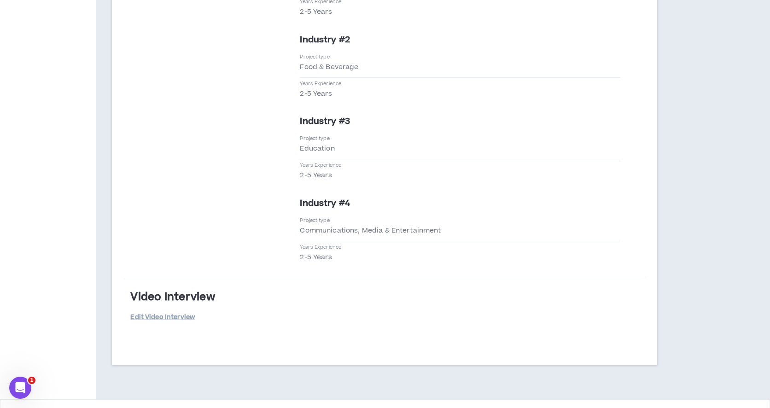
scroll to position [1778, 0]
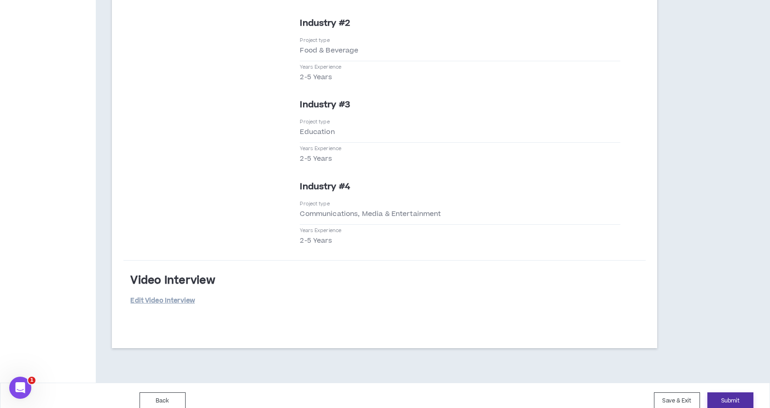
click at [733, 393] on button "Submit" at bounding box center [731, 401] width 46 height 17
